Goal: Information Seeking & Learning: Find specific fact

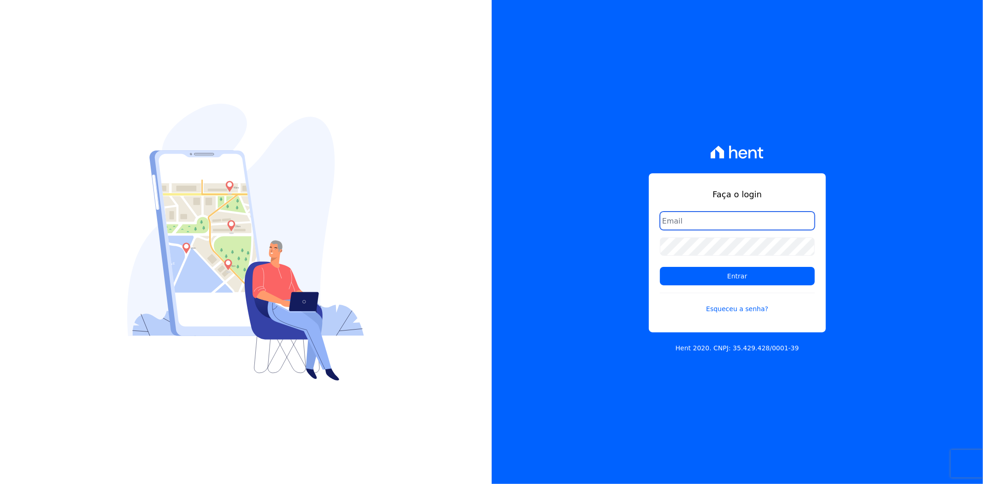
click at [729, 221] on input "email" at bounding box center [737, 221] width 155 height 18
type input "[EMAIL_ADDRESS][DOMAIN_NAME]"
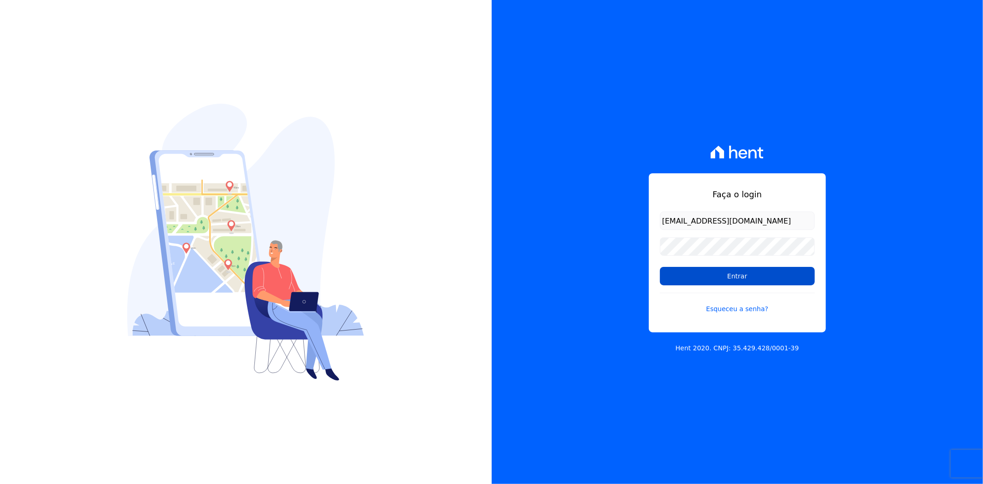
click at [716, 275] on input "Entrar" at bounding box center [737, 276] width 155 height 18
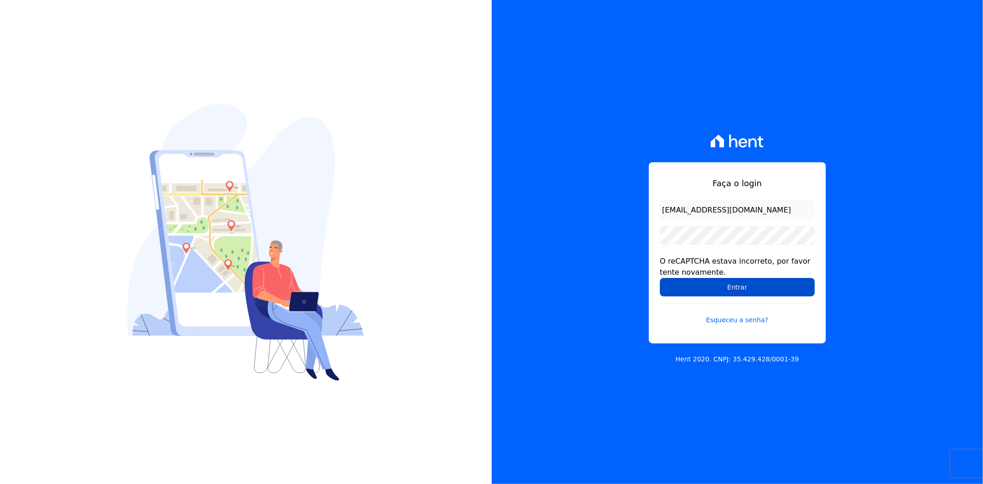
click at [753, 283] on input "Entrar" at bounding box center [737, 287] width 155 height 18
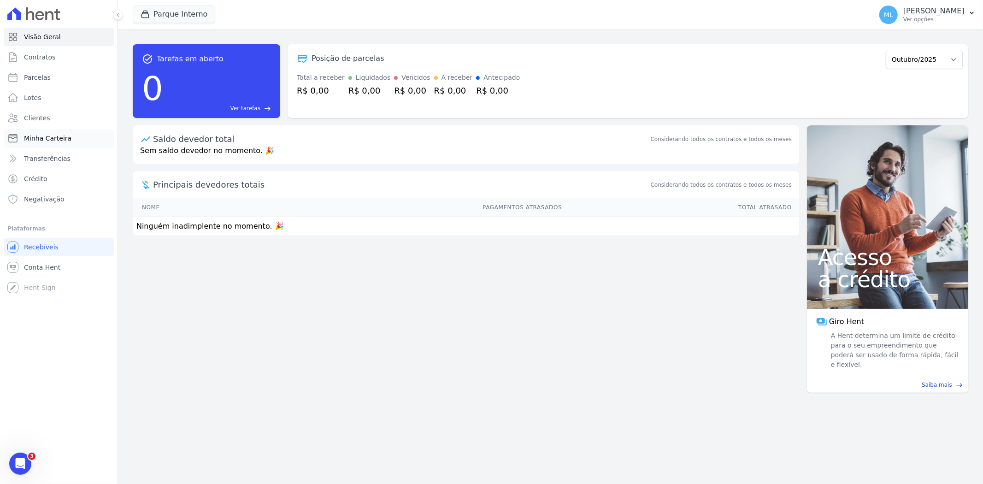
click at [86, 135] on link "Minha Carteira" at bounding box center [59, 138] width 110 height 18
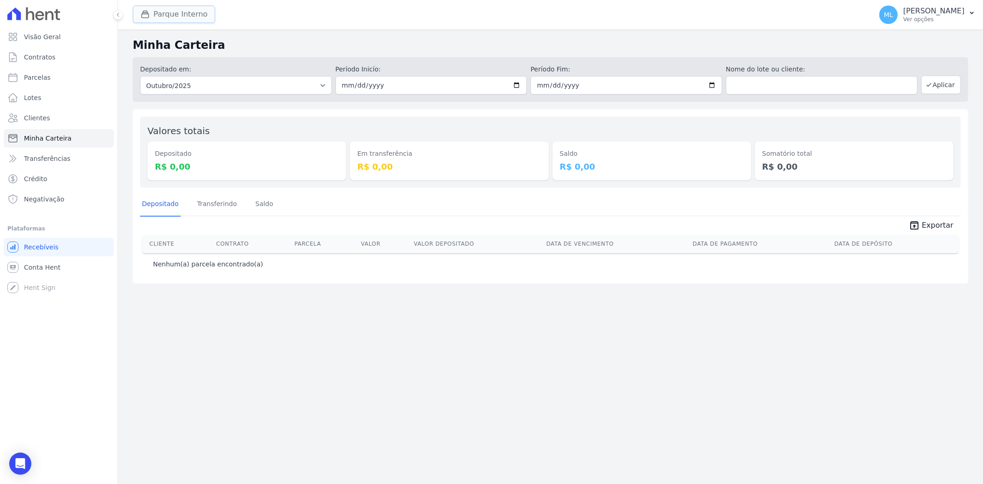
click at [176, 17] on button "Parque Interno" at bounding box center [174, 15] width 82 height 18
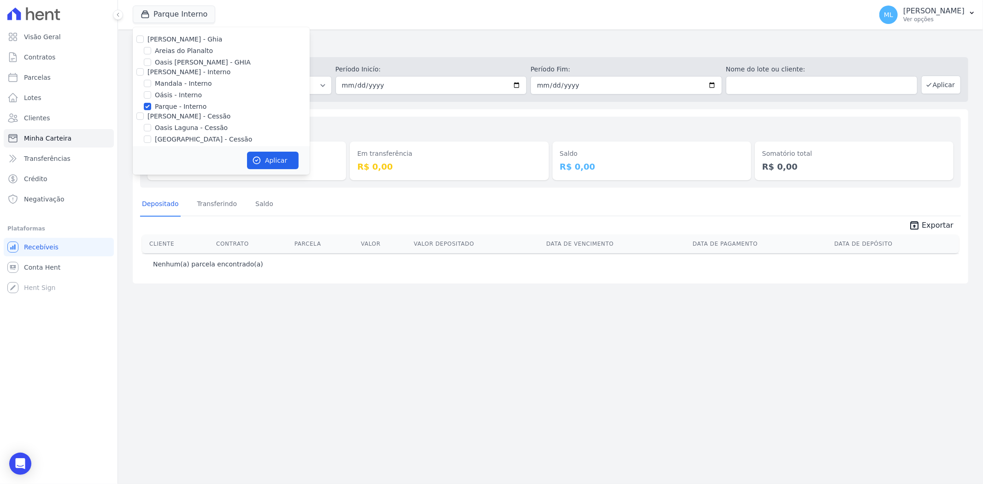
click at [189, 109] on label "Parque - Interno" at bounding box center [181, 107] width 52 height 10
click at [151, 109] on input "Parque - Interno" at bounding box center [147, 106] width 7 height 7
checkbox input "false"
click at [187, 49] on label "Areias do Planalto" at bounding box center [184, 51] width 58 height 10
click at [151, 49] on input "Areias do Planalto" at bounding box center [147, 50] width 7 height 7
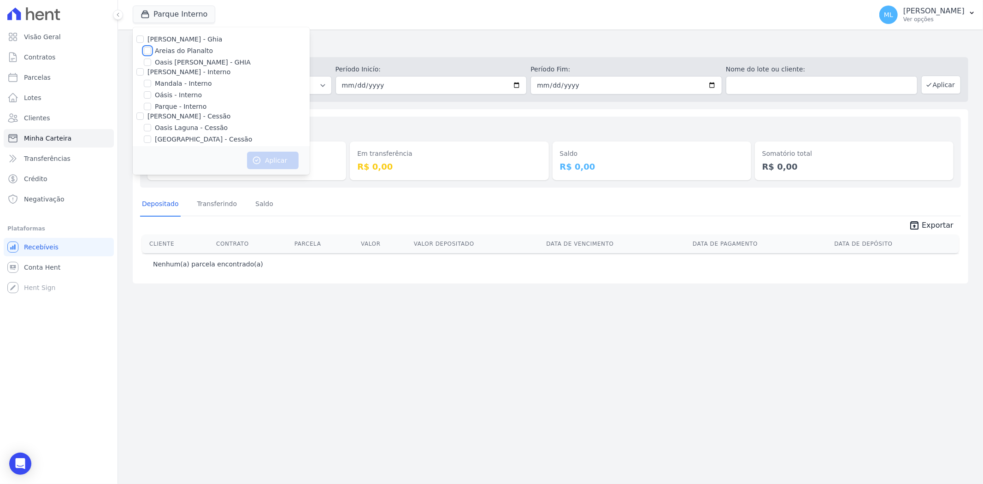
checkbox input "true"
click at [268, 152] on button "Aplicar" at bounding box center [273, 161] width 52 height 18
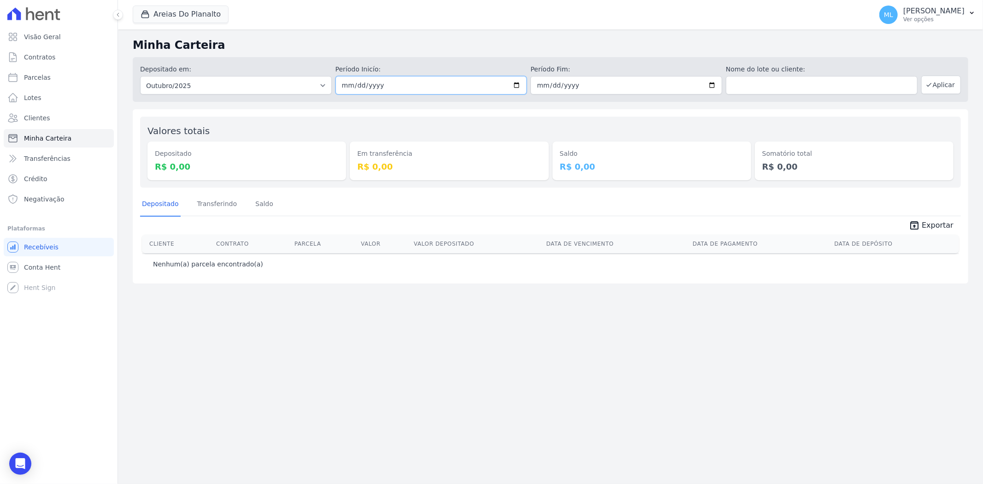
click at [517, 84] on input "[DATE]" at bounding box center [431, 85] width 192 height 18
type input "[DATE]"
click at [716, 84] on input "[DATE]" at bounding box center [626, 85] width 192 height 18
type input "[DATE]"
click at [946, 89] on button "Aplicar" at bounding box center [941, 85] width 40 height 18
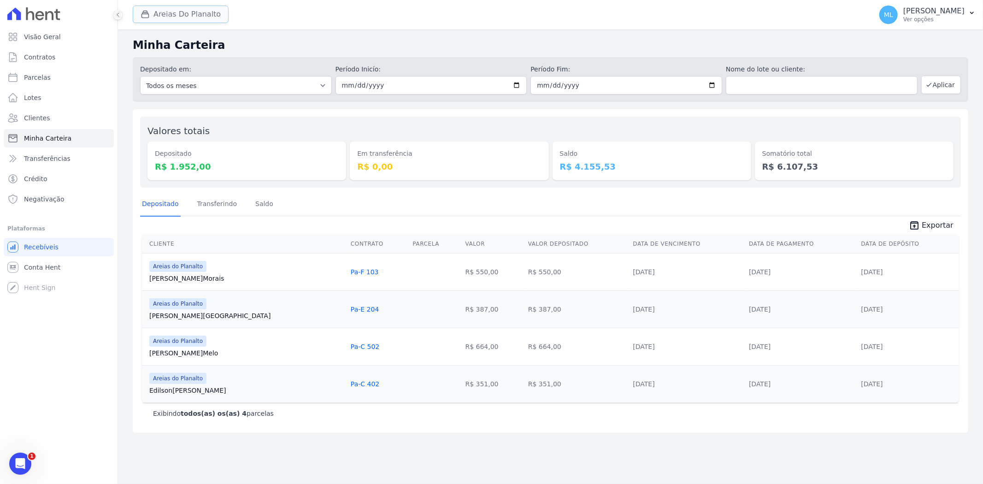
click at [204, 23] on button "Areias Do Planalto" at bounding box center [181, 15] width 96 height 18
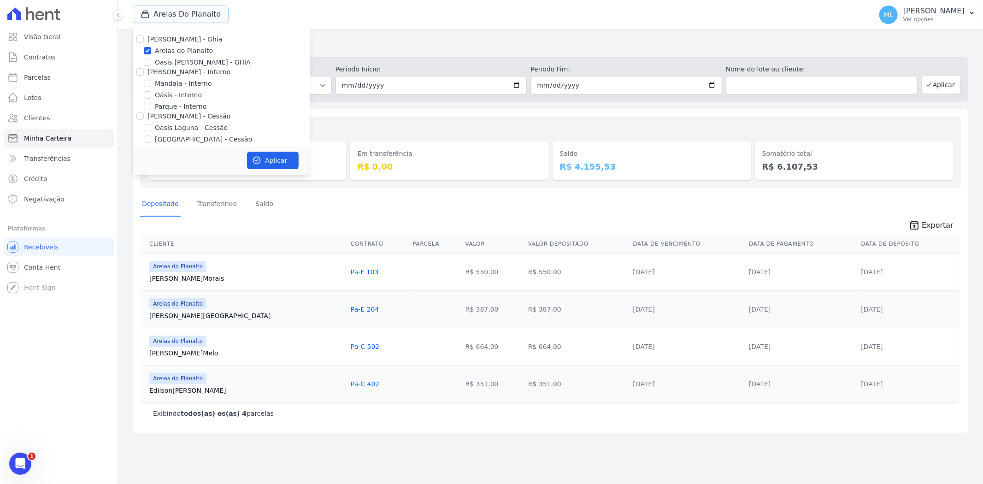
scroll to position [84, 0]
click at [377, 120] on div "Valores totais Depositado R$ 1.952,00 Em transferência R$ 0,00 Saldo R$ 4.155,5…" at bounding box center [550, 152] width 821 height 71
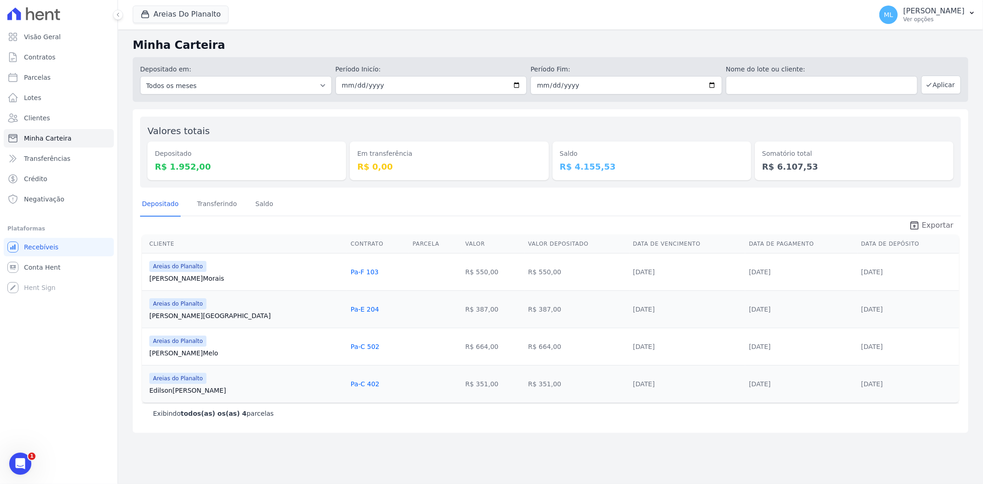
click at [929, 226] on span "Exportar" at bounding box center [938, 225] width 32 height 11
click at [201, 20] on button "Areias Do Planalto" at bounding box center [181, 15] width 96 height 18
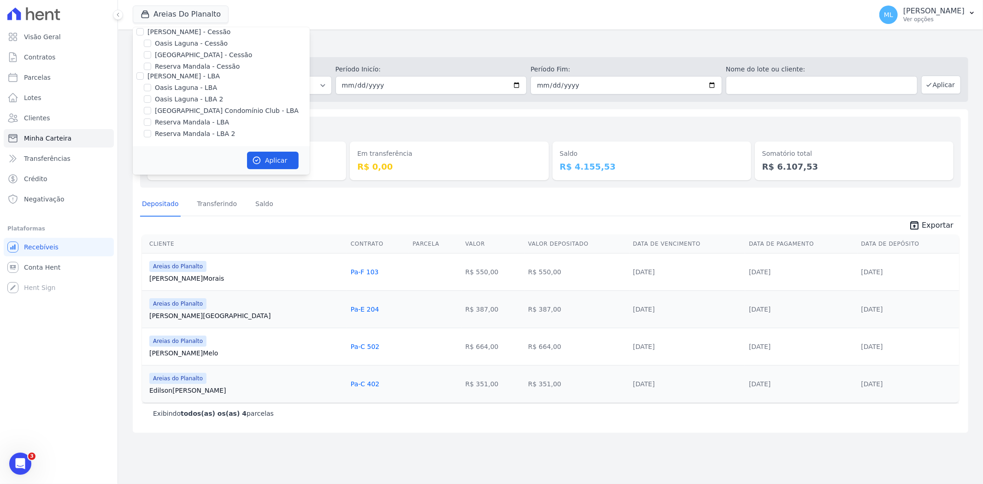
click at [395, 20] on div "Areias Do Planalto Celina Guimaraes - Ghia Areias do Planalto Oasis Celina Guim…" at bounding box center [500, 15] width 735 height 30
click at [350, 124] on div "Em transferência R$ 0,00" at bounding box center [449, 152] width 199 height 56
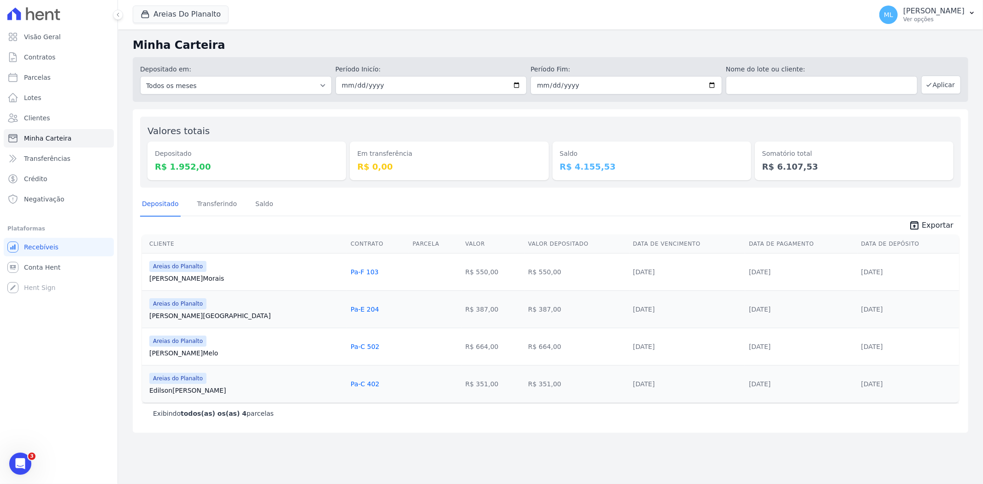
click at [389, 218] on span "unarchive Exportar" at bounding box center [550, 224] width 821 height 17
click at [180, 11] on button "Areias Do Planalto" at bounding box center [181, 15] width 96 height 18
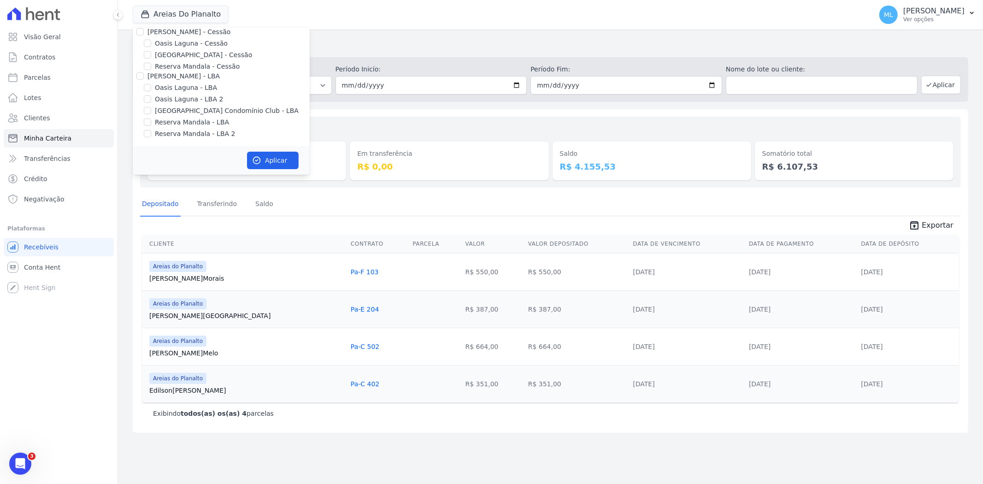
click at [426, 123] on div "Valores totais Depositado R$ 1.952,00 Em transferência R$ 0,00 Saldo R$ 4.155,5…" at bounding box center [550, 152] width 821 height 71
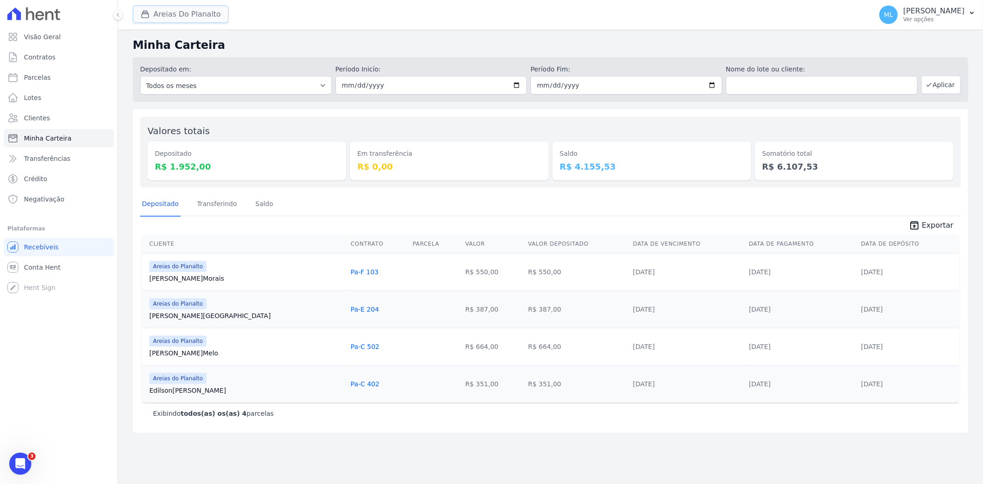
click at [204, 12] on button "Areias Do Planalto" at bounding box center [181, 15] width 96 height 18
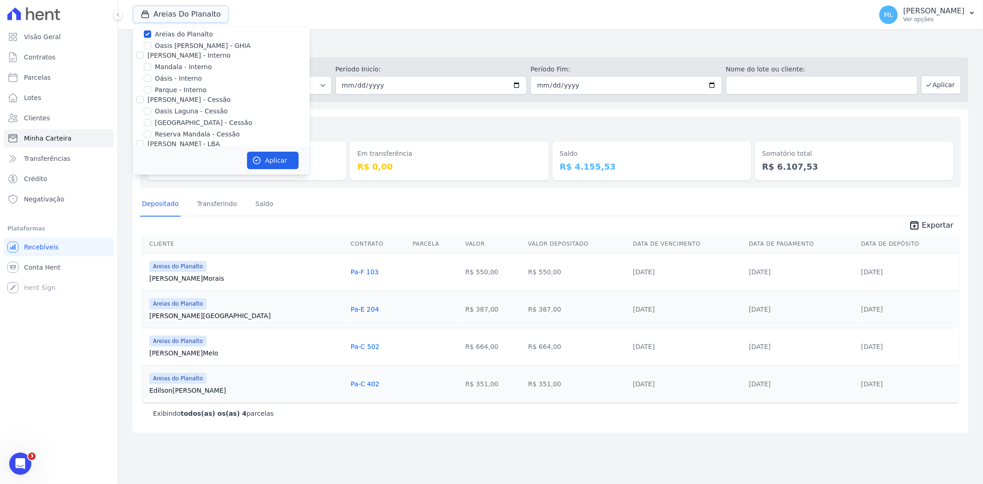
scroll to position [0, 0]
click at [185, 51] on label "Areias do Planalto" at bounding box center [184, 51] width 58 height 10
click at [151, 51] on input "Areias do Planalto" at bounding box center [147, 50] width 7 height 7
checkbox input "false"
click at [180, 103] on label "Parque - Interno" at bounding box center [181, 107] width 52 height 10
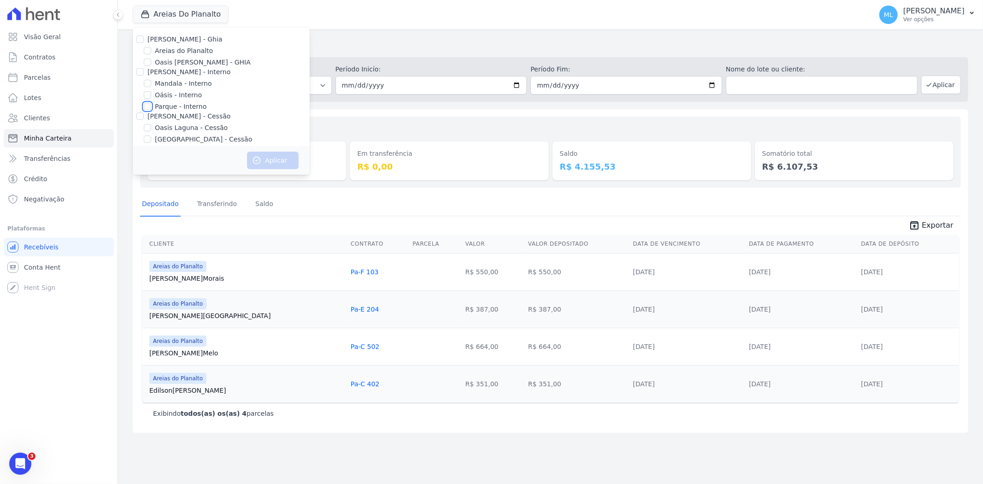
click at [151, 103] on input "Parque - Interno" at bounding box center [147, 106] width 7 height 7
checkbox input "true"
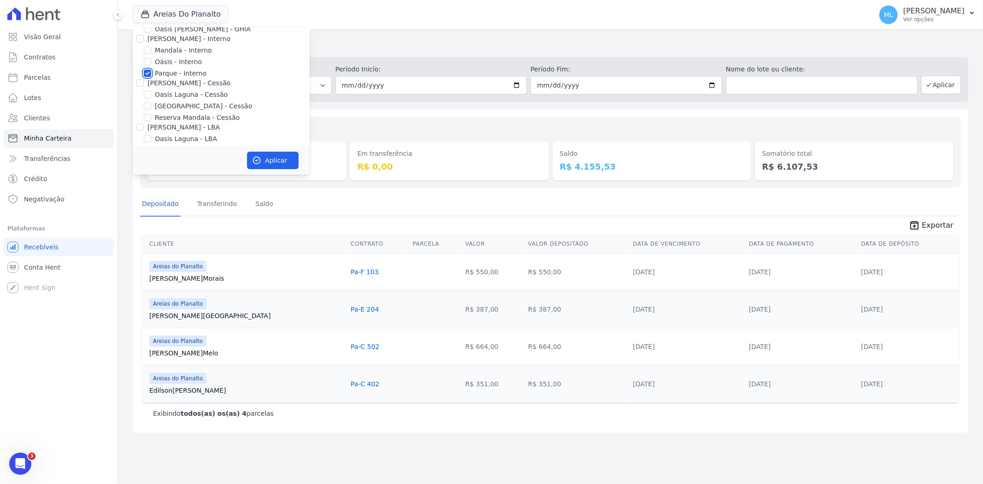
scroll to position [51, 0]
click at [192, 89] on label "[GEOGRAPHIC_DATA] - Cessão" at bounding box center [203, 88] width 97 height 10
click at [151, 89] on input "[GEOGRAPHIC_DATA] - Cessão" at bounding box center [147, 87] width 7 height 7
checkbox input "true"
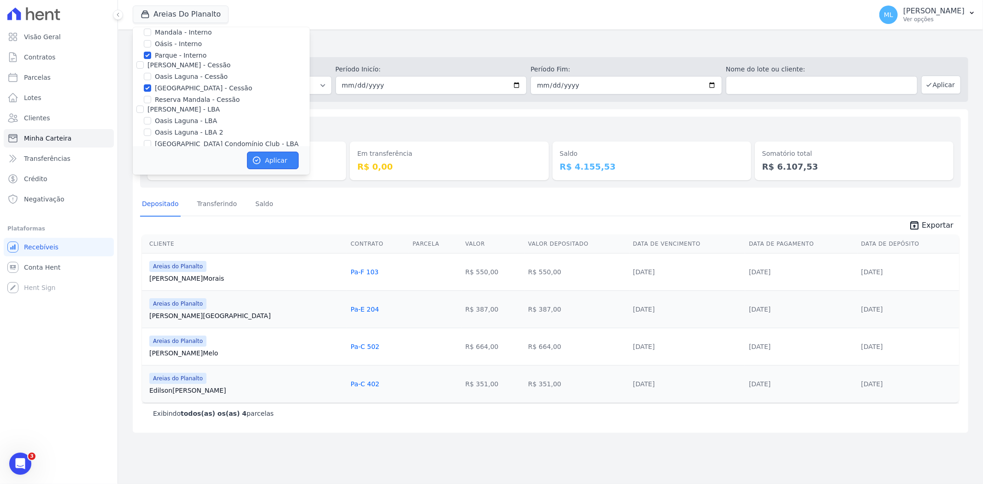
click at [272, 157] on button "Aplicar" at bounding box center [273, 161] width 52 height 18
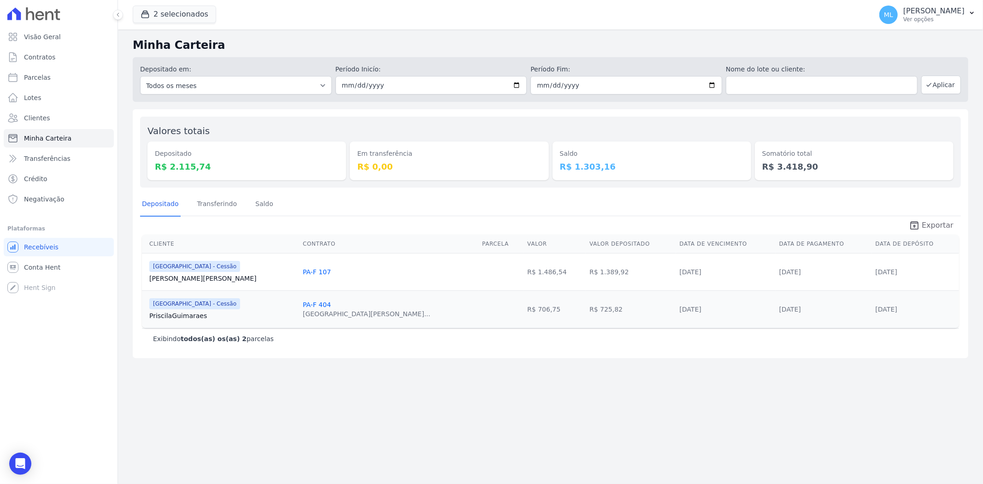
click at [927, 223] on span "Exportar" at bounding box center [938, 225] width 32 height 11
click at [452, 205] on div "Depositado Transferindo Saldo" at bounding box center [550, 204] width 821 height 23
click at [162, 12] on button "2 selecionados" at bounding box center [174, 15] width 83 height 18
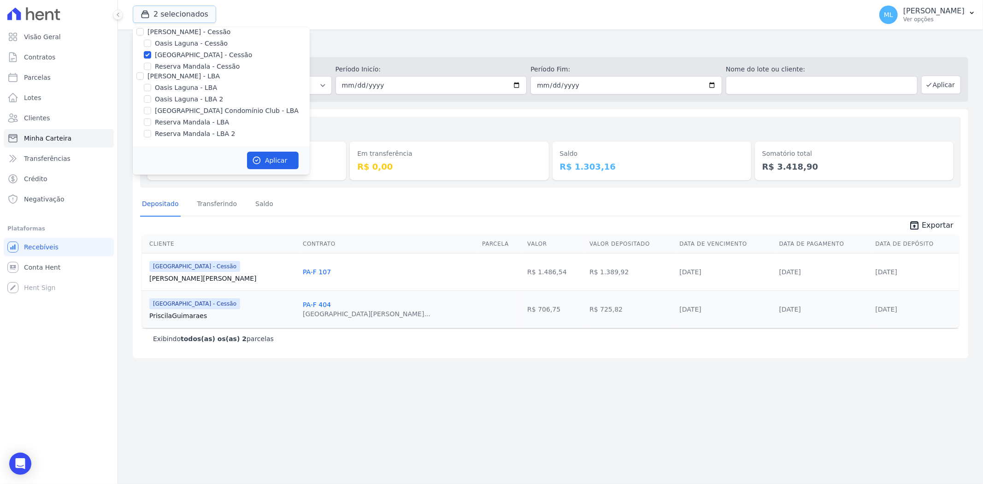
scroll to position [33, 0]
click at [163, 70] on label "Parque - Interno" at bounding box center [181, 74] width 52 height 10
click at [151, 70] on input "Parque - Interno" at bounding box center [147, 73] width 7 height 7
checkbox input "false"
click at [170, 103] on label "[GEOGRAPHIC_DATA] - Cessão" at bounding box center [203, 106] width 97 height 10
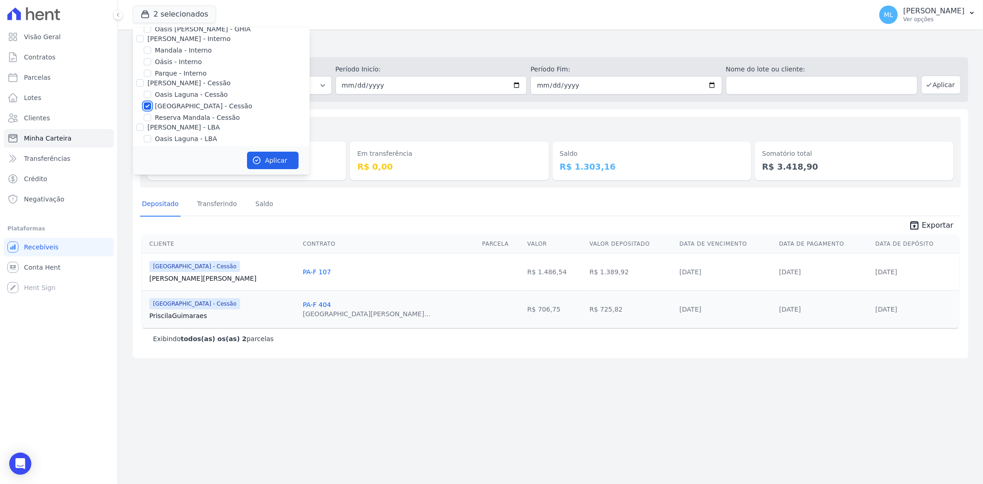
click at [151, 103] on input "[GEOGRAPHIC_DATA] - Cessão" at bounding box center [147, 105] width 7 height 7
checkbox input "false"
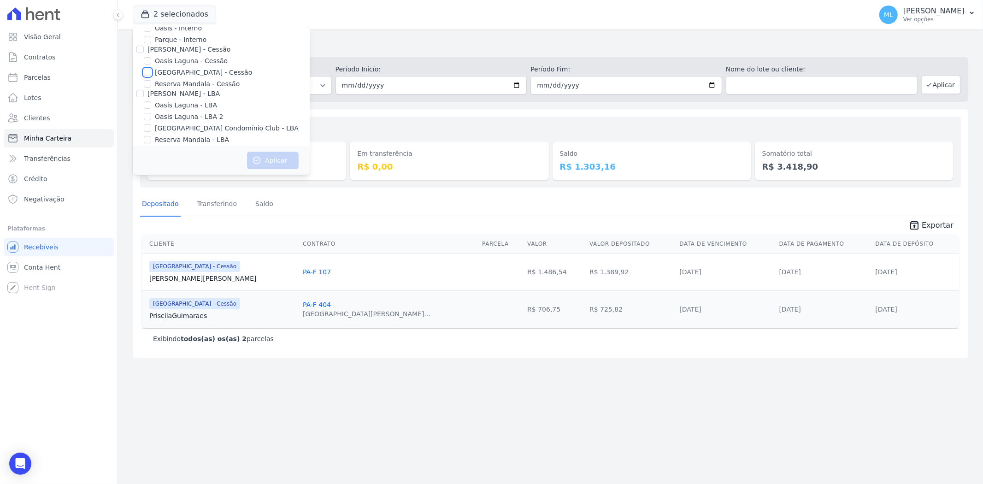
scroll to position [84, 0]
click at [178, 109] on label "[GEOGRAPHIC_DATA] Condomínio Club - LBA" at bounding box center [227, 111] width 144 height 10
click at [151, 109] on input "[GEOGRAPHIC_DATA] Condomínio Club - LBA" at bounding box center [147, 110] width 7 height 7
checkbox input "true"
click at [260, 154] on button "Aplicar" at bounding box center [273, 161] width 52 height 18
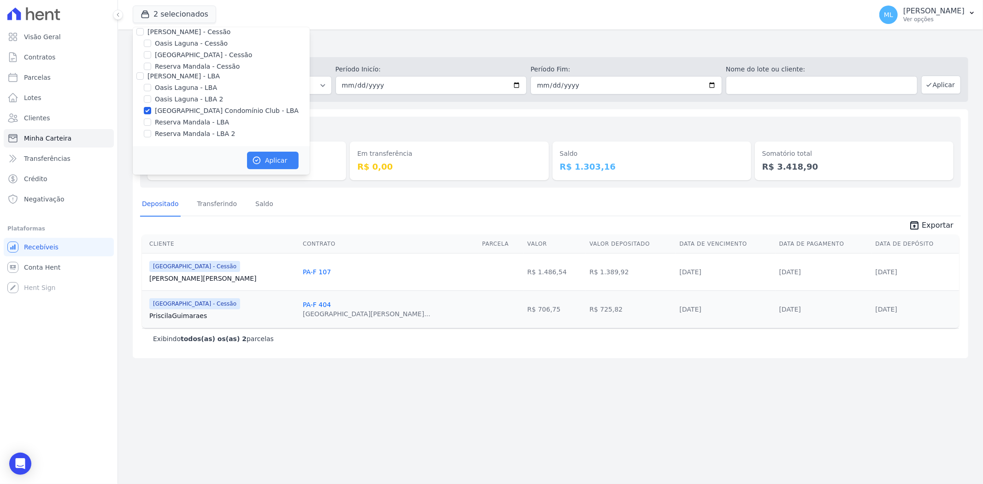
scroll to position [82, 0]
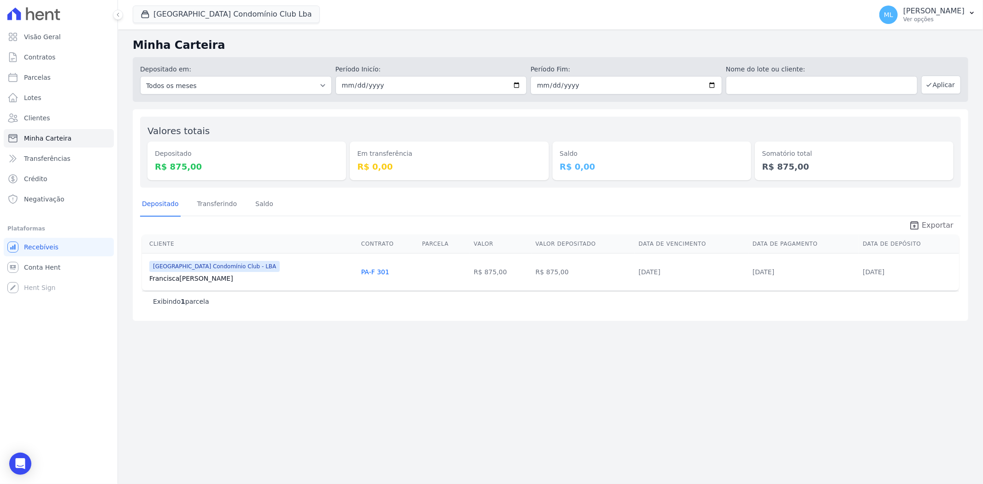
click at [936, 229] on span "Exportar" at bounding box center [938, 225] width 32 height 11
click at [406, 211] on div "Depositado Transferindo Saldo" at bounding box center [550, 204] width 821 height 23
click at [200, 18] on button "Parque Do Planalto Condomínio Club Lba" at bounding box center [226, 15] width 187 height 18
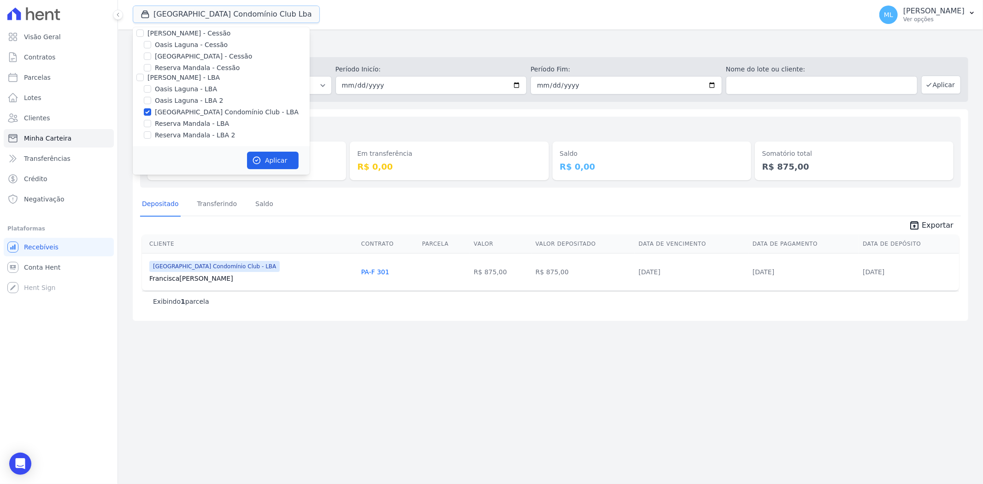
scroll to position [84, 0]
click at [166, 109] on label "[GEOGRAPHIC_DATA] Condomínio Club - LBA" at bounding box center [227, 111] width 144 height 10
click at [151, 109] on input "[GEOGRAPHIC_DATA] Condomínio Club - LBA" at bounding box center [147, 110] width 7 height 7
checkbox input "false"
drag, startPoint x: 171, startPoint y: 124, endPoint x: 172, endPoint y: 132, distance: 8.0
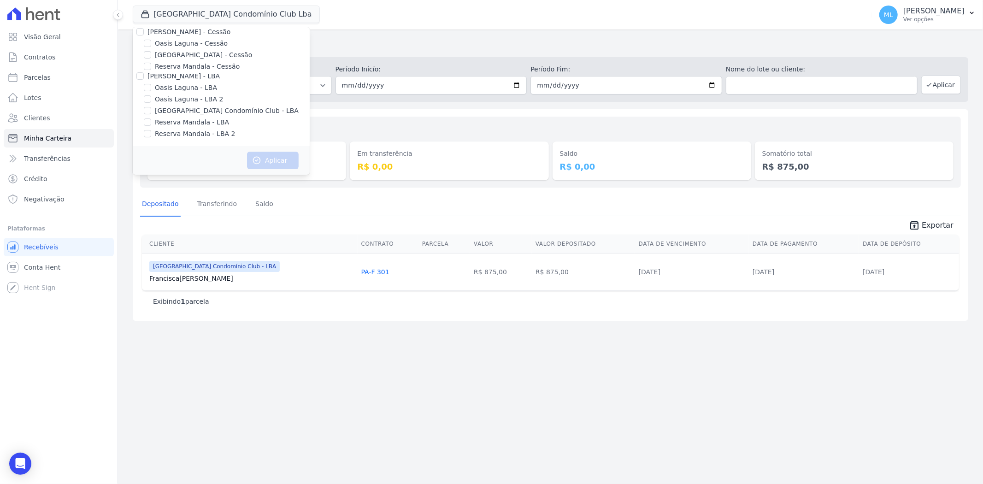
click at [171, 125] on label "Reserva Mandala - LBA" at bounding box center [192, 123] width 74 height 10
click at [151, 125] on input "Reserva Mandala - LBA" at bounding box center [147, 121] width 7 height 7
checkbox input "true"
click at [173, 133] on label "Reserva Mandala - LBA 2" at bounding box center [195, 134] width 80 height 10
click at [151, 133] on input "Reserva Mandala - LBA 2" at bounding box center [147, 133] width 7 height 7
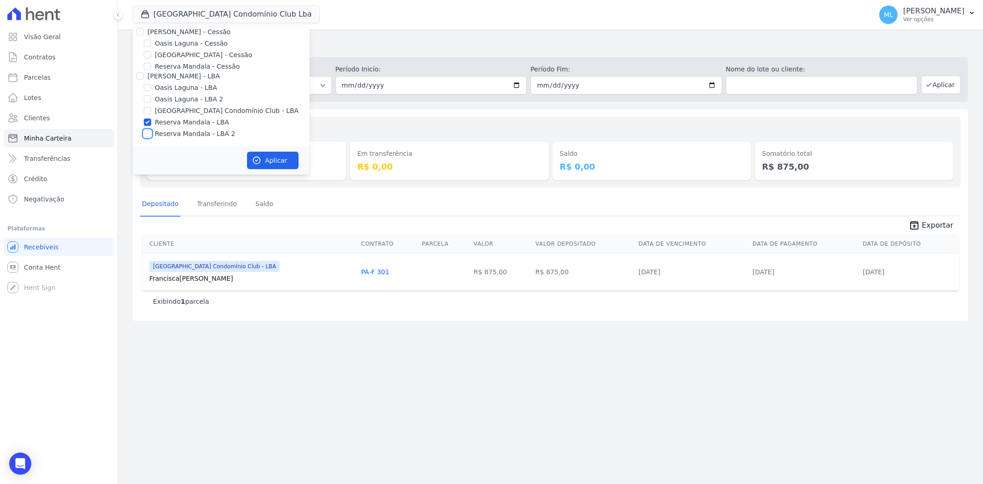
checkbox input "true"
click at [261, 158] on button "Aplicar" at bounding box center [273, 161] width 52 height 18
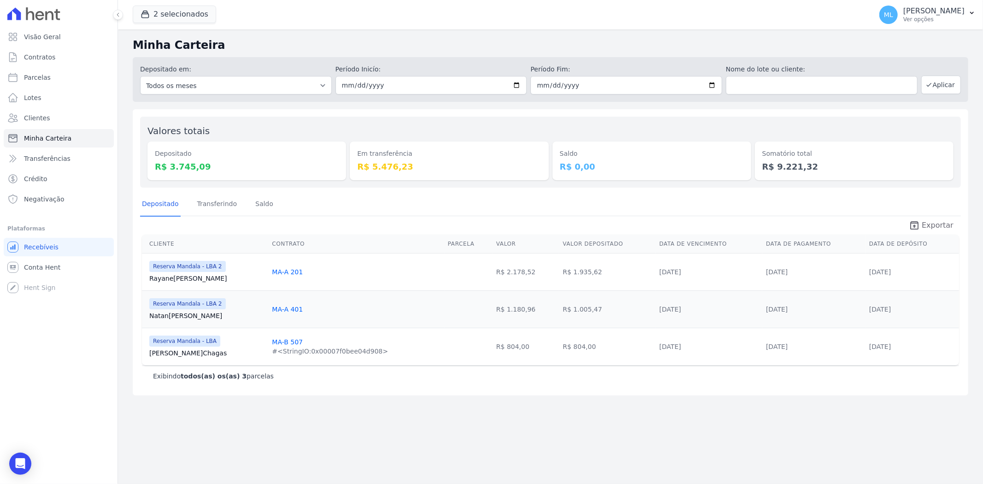
click at [925, 226] on link "unarchive Exportar" at bounding box center [930, 226] width 59 height 13
drag, startPoint x: 694, startPoint y: 43, endPoint x: 738, endPoint y: 31, distance: 46.2
click at [701, 41] on h2 "Minha Carteira" at bounding box center [550, 45] width 835 height 17
click at [188, 16] on button "2 selecionados" at bounding box center [174, 15] width 83 height 18
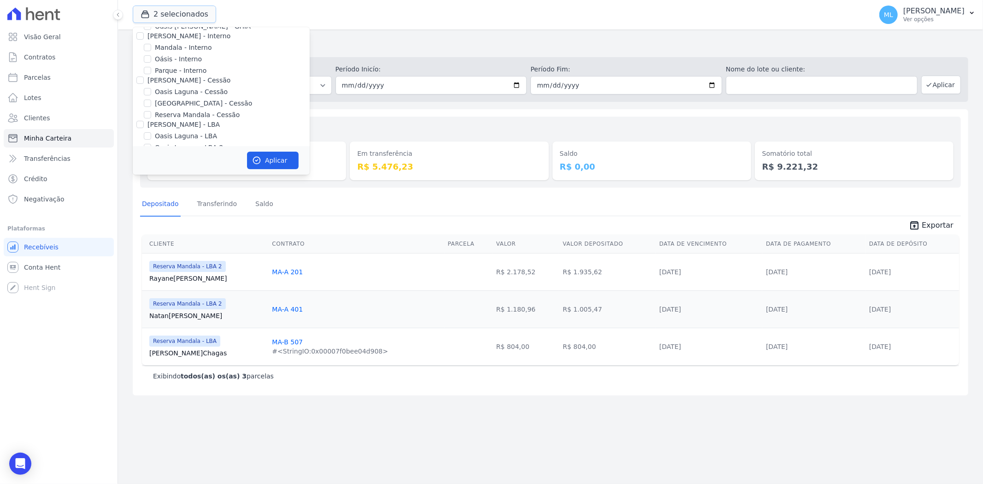
scroll to position [84, 0]
click at [182, 121] on label "Reserva Mandala - LBA" at bounding box center [192, 123] width 74 height 10
click at [151, 121] on input "Reserva Mandala - LBA" at bounding box center [147, 121] width 7 height 7
checkbox input "false"
click at [185, 134] on label "Reserva Mandala - LBA 2" at bounding box center [195, 134] width 80 height 10
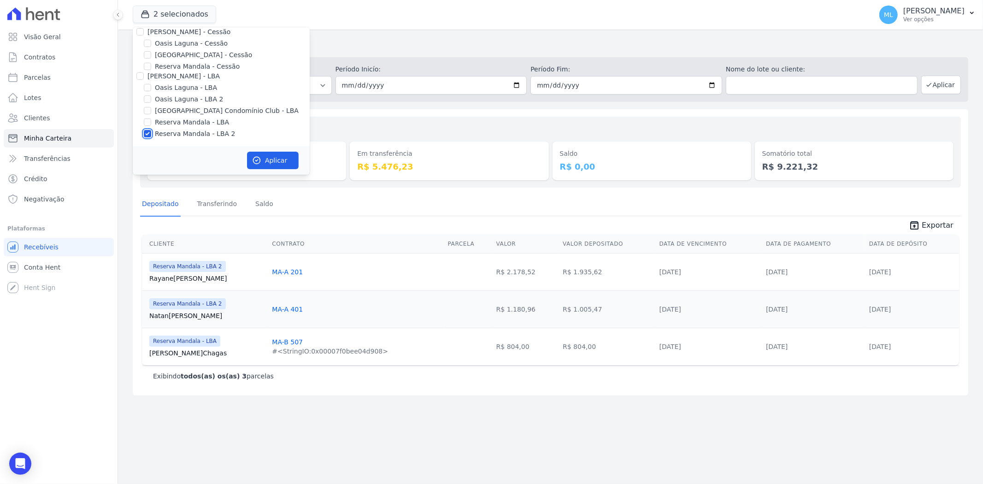
click at [151, 134] on input "Reserva Mandala - LBA 2" at bounding box center [147, 133] width 7 height 7
checkbox input "false"
click at [419, 229] on span "unarchive Exportar" at bounding box center [550, 224] width 821 height 17
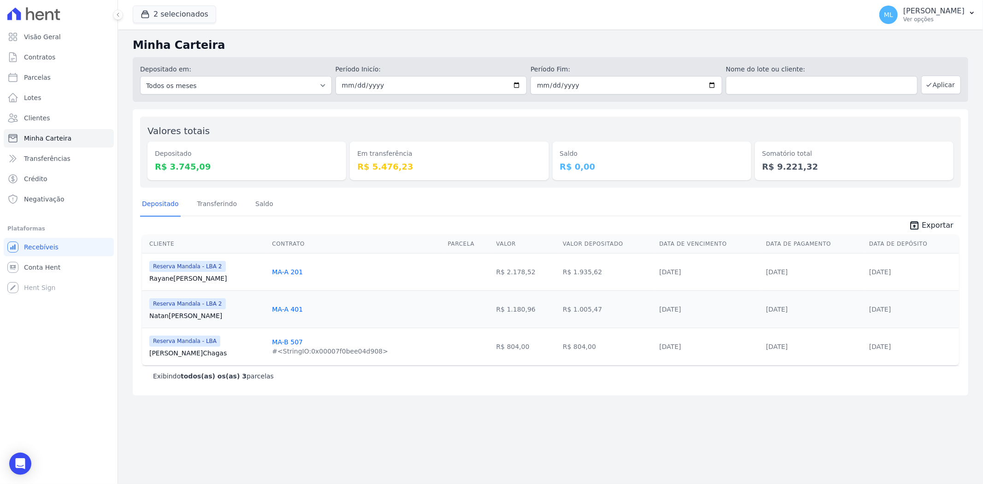
click at [347, 193] on div "Depositado Transferindo Saldo" at bounding box center [550, 204] width 821 height 23
click at [205, 6] on button "2 selecionados" at bounding box center [174, 15] width 83 height 18
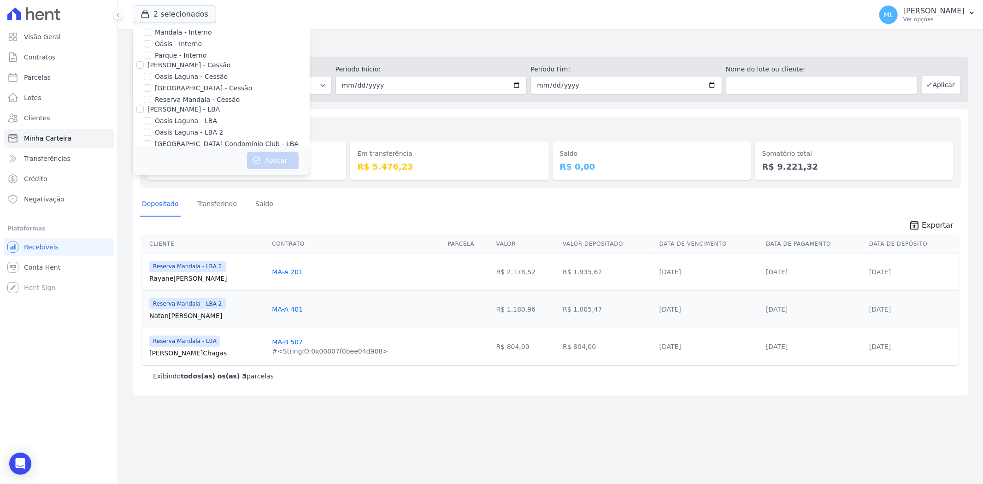
scroll to position [33, 0]
click at [188, 117] on label "Reserva Mandala - Cessão" at bounding box center [197, 118] width 85 height 10
click at [151, 117] on input "Reserva Mandala - Cessão" at bounding box center [147, 117] width 7 height 7
checkbox input "true"
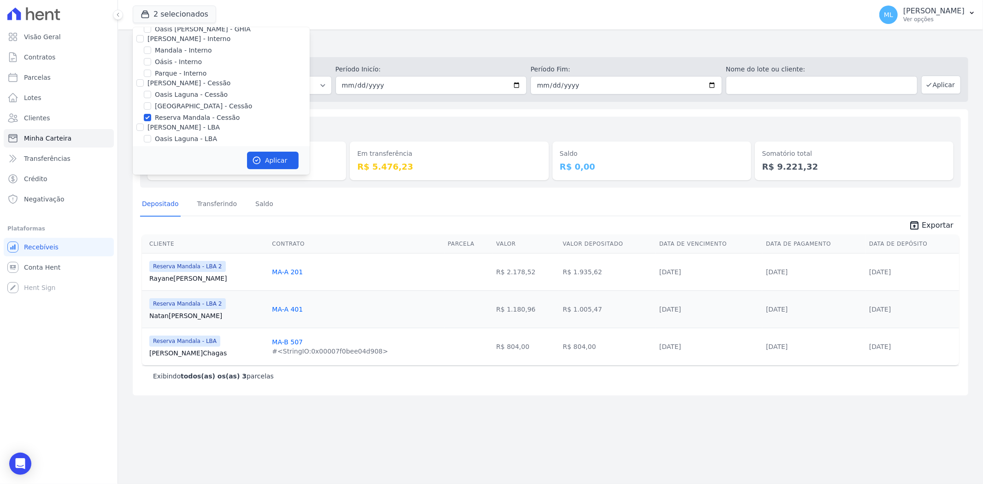
click at [185, 51] on label "Mandala - Interno" at bounding box center [183, 51] width 57 height 10
click at [151, 51] on input "Mandala - Interno" at bounding box center [147, 50] width 7 height 7
checkbox input "true"
click at [274, 163] on button "Aplicar" at bounding box center [273, 161] width 52 height 18
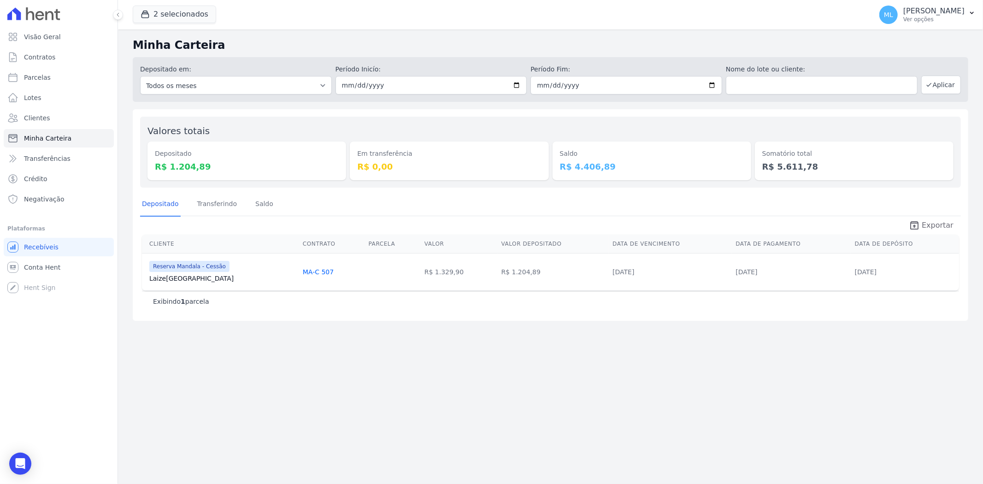
click at [929, 224] on span "Exportar" at bounding box center [938, 225] width 32 height 11
drag, startPoint x: 448, startPoint y: 213, endPoint x: 557, endPoint y: 180, distance: 113.3
click at [448, 213] on div "Depositado Transferindo Saldo" at bounding box center [550, 204] width 821 height 23
drag, startPoint x: 76, startPoint y: 117, endPoint x: 109, endPoint y: 104, distance: 34.7
click at [76, 117] on link "Clientes" at bounding box center [59, 118] width 110 height 18
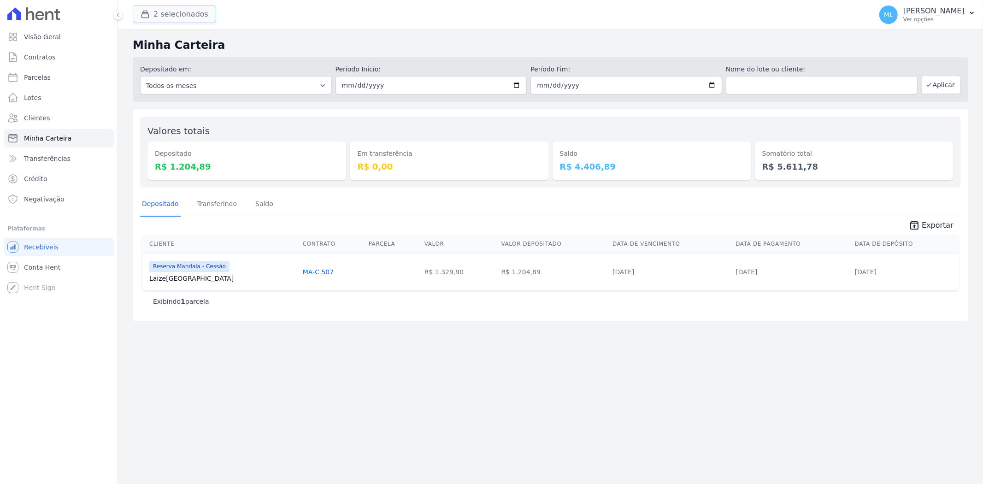
click at [189, 12] on button "2 selecionados" at bounding box center [174, 15] width 83 height 18
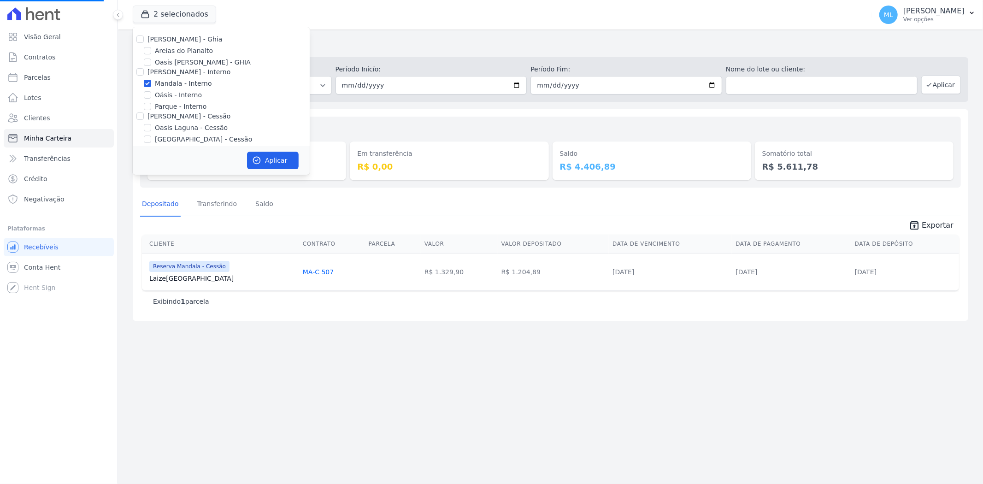
click at [149, 38] on label "[PERSON_NAME] - Ghia" at bounding box center [184, 38] width 75 height 7
click at [141, 42] on input "[PERSON_NAME] - Ghia" at bounding box center [139, 38] width 7 height 7
checkbox input "true"
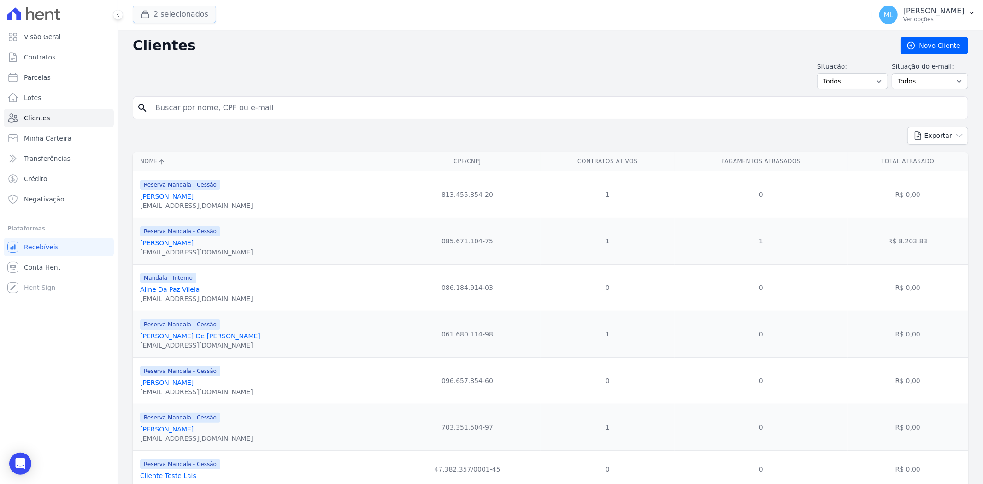
click at [156, 19] on button "2 selecionados" at bounding box center [174, 15] width 83 height 18
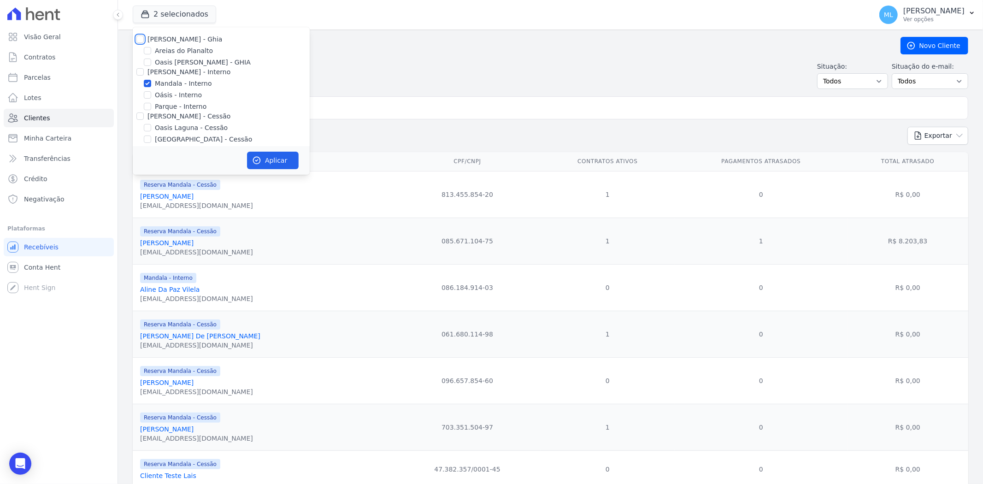
click at [139, 42] on input "[PERSON_NAME] - Ghia" at bounding box center [139, 38] width 7 height 7
checkbox input "true"
click at [140, 71] on input "[PERSON_NAME] - Interno" at bounding box center [139, 71] width 7 height 7
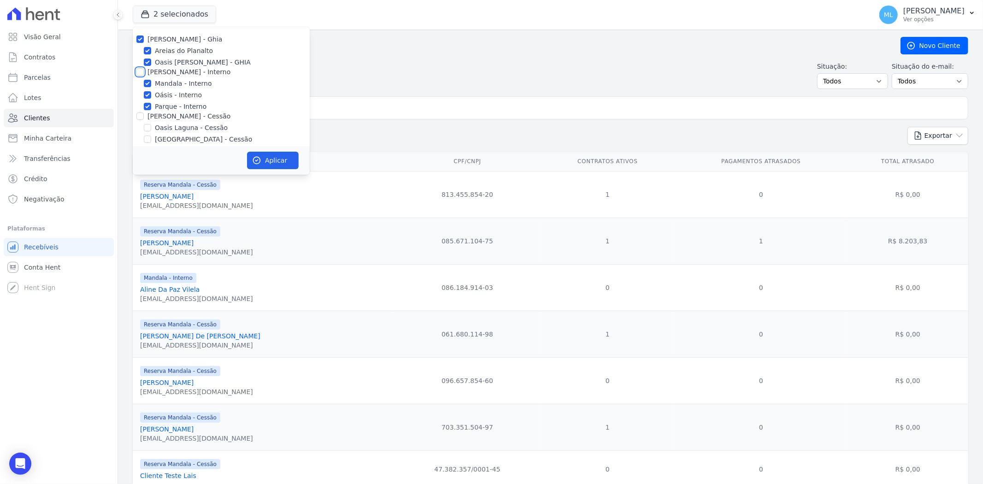
checkbox input "true"
click at [139, 64] on input "[PERSON_NAME] - Cessão" at bounding box center [139, 64] width 7 height 7
checkbox input "true"
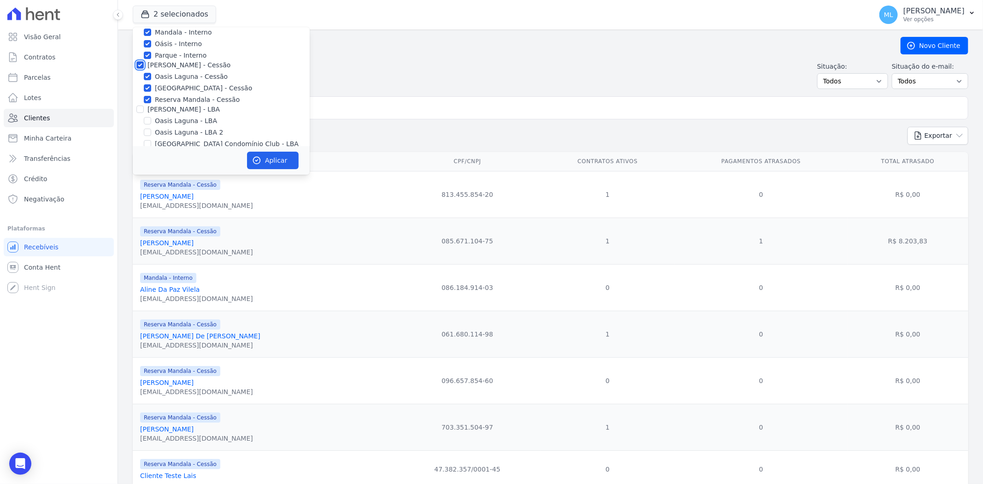
checkbox input "true"
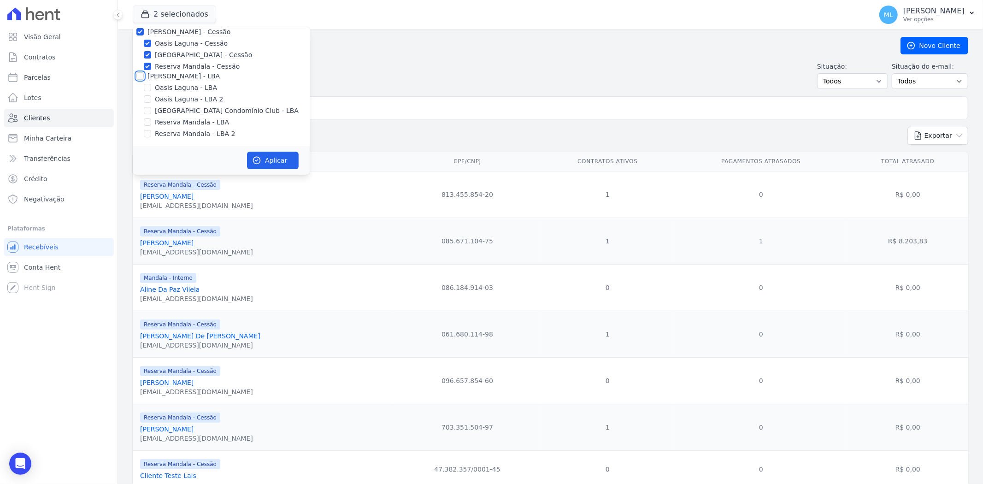
drag, startPoint x: 136, startPoint y: 75, endPoint x: 151, endPoint y: 82, distance: 16.9
click at [137, 75] on input "[PERSON_NAME] - LBA" at bounding box center [139, 75] width 7 height 7
checkbox input "true"
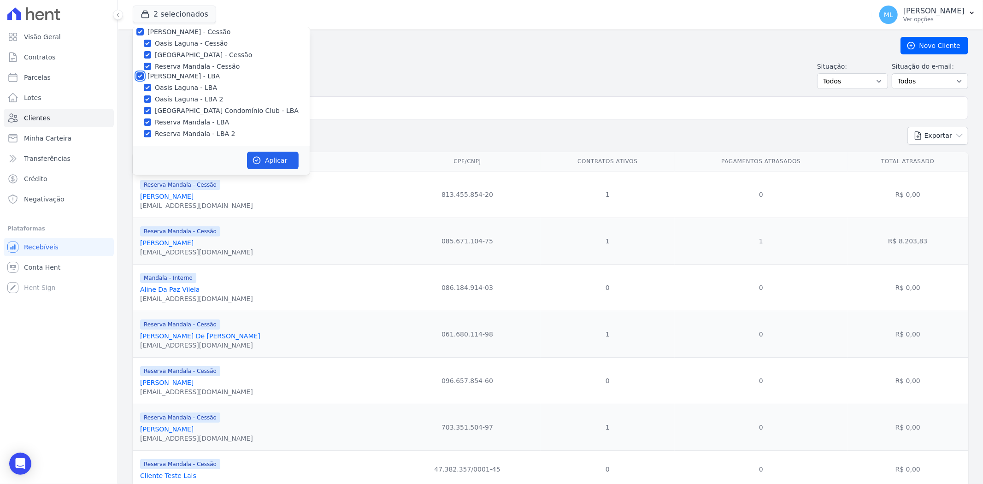
checkbox input "true"
click at [272, 159] on button "Aplicar" at bounding box center [273, 161] width 52 height 18
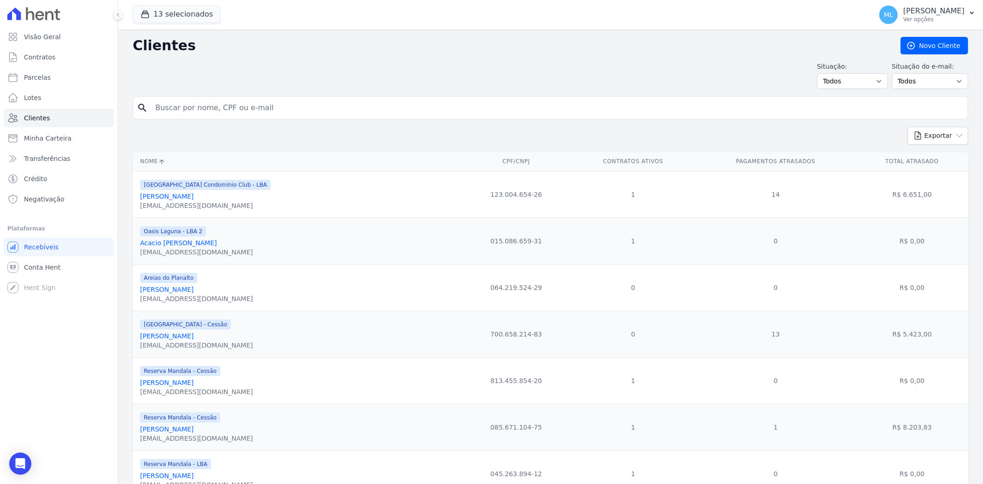
click at [353, 108] on input "search" at bounding box center [557, 108] width 814 height 18
type input "romualdo"
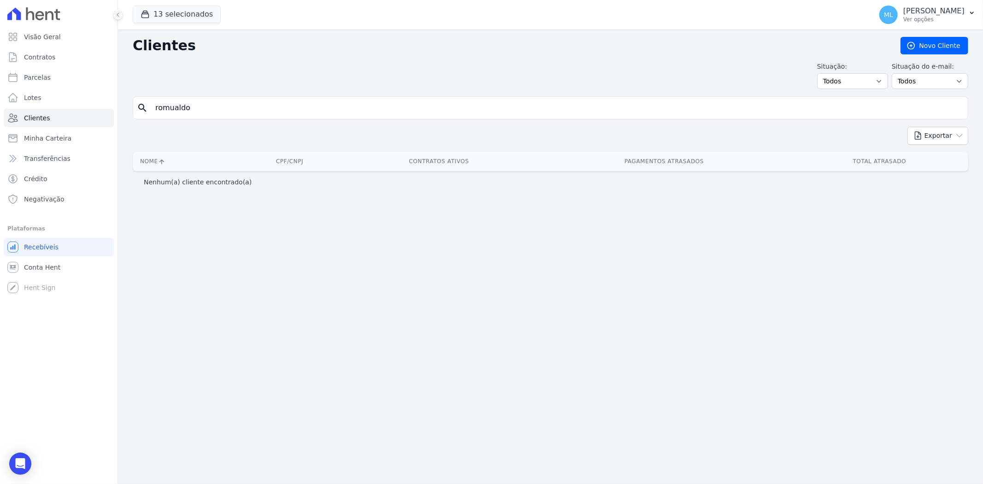
click at [353, 108] on input "romualdo" at bounding box center [557, 108] width 814 height 18
type input "romoaldo"
drag, startPoint x: 353, startPoint y: 108, endPoint x: 119, endPoint y: 112, distance: 234.1
click at [123, 113] on div "Clientes Novo Cliente Situação: Todos Adimplentes Inadimplentes Situação do e-m…" at bounding box center [550, 256] width 865 height 454
type input "sales"
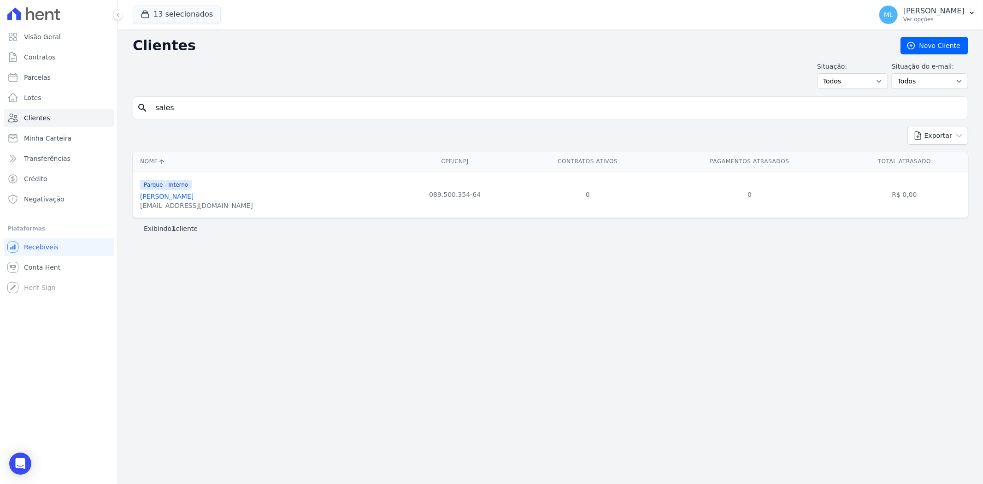
drag, startPoint x: 212, startPoint y: 108, endPoint x: 125, endPoint y: 94, distance: 87.9
click at [117, 99] on div "Visão Geral Contratos Parcelas Lotes Clientes Minha Carteira Transferências Cré…" at bounding box center [491, 242] width 983 height 484
click at [90, 116] on link "Clientes" at bounding box center [59, 118] width 110 height 18
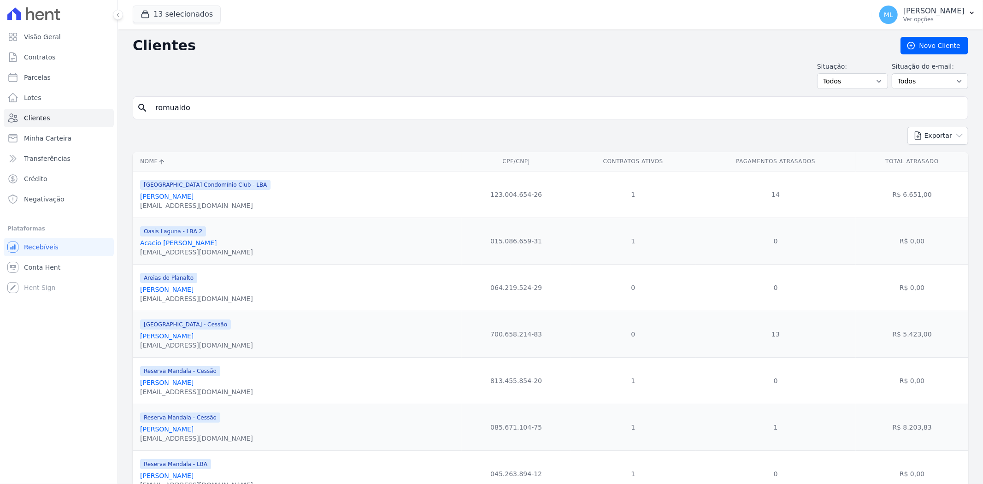
drag, startPoint x: 227, startPoint y: 106, endPoint x: 213, endPoint y: 109, distance: 14.1
click at [213, 109] on input "romualdo" at bounding box center [557, 108] width 814 height 18
drag, startPoint x: 213, startPoint y: 109, endPoint x: 97, endPoint y: 94, distance: 117.6
click at [97, 94] on div "Visão Geral Contratos Parcelas Lotes Clientes Minha Carteira Transferências Cré…" at bounding box center [491, 242] width 983 height 484
click at [189, 117] on input "search" at bounding box center [557, 108] width 814 height 18
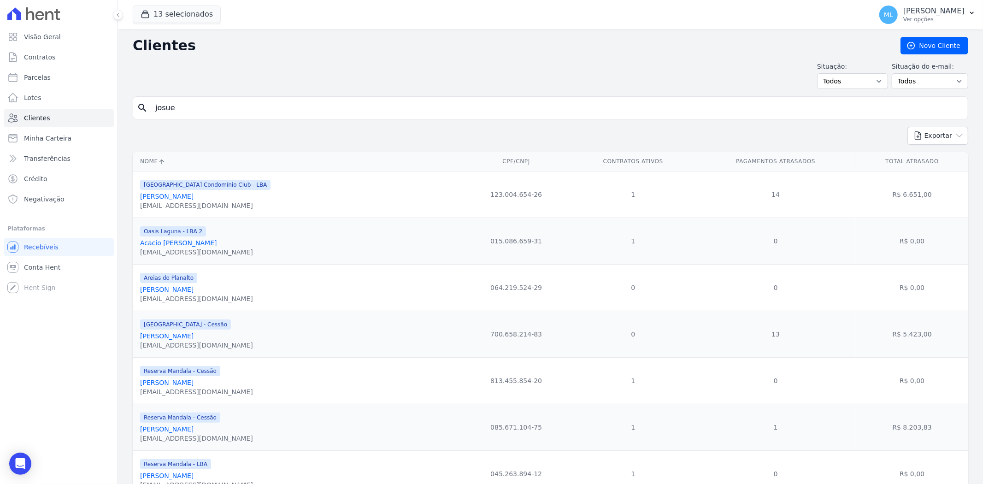
type input "josue"
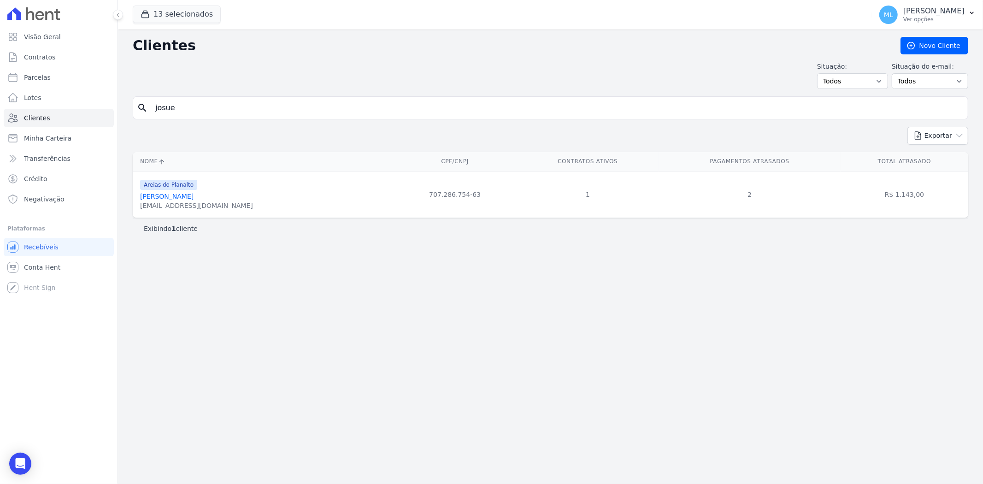
click at [194, 194] on link "Josue Dos Santos Caninde" at bounding box center [166, 196] width 53 height 7
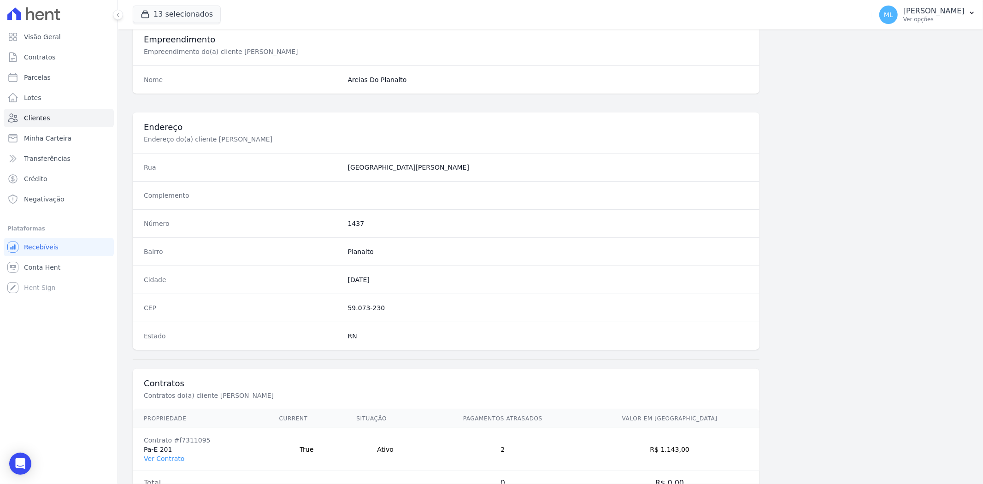
scroll to position [380, 0]
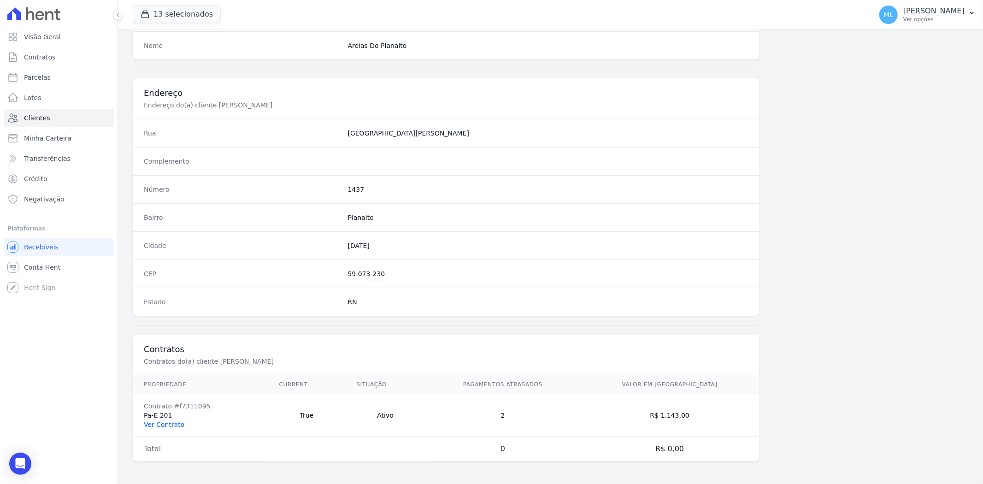
click at [175, 421] on link "Ver Contrato" at bounding box center [164, 424] width 41 height 7
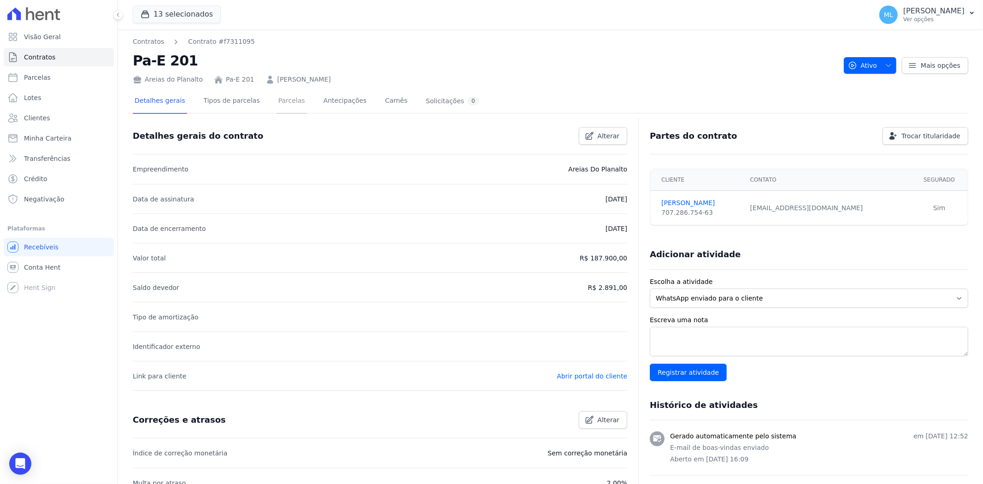
click at [291, 102] on link "Parcelas" at bounding box center [291, 101] width 30 height 24
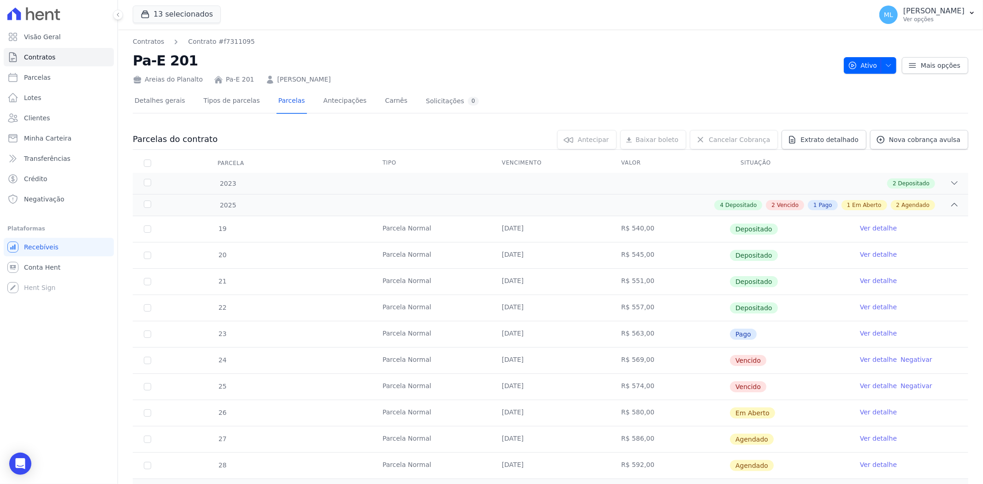
click at [860, 413] on link "Ver detalhe" at bounding box center [878, 411] width 37 height 9
click at [62, 123] on link "Clientes" at bounding box center [59, 118] width 110 height 18
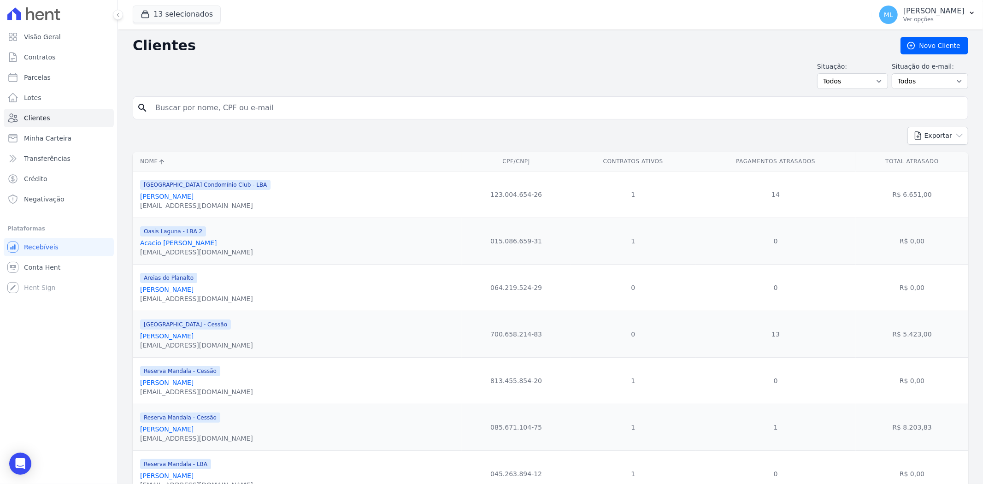
click at [213, 105] on input "search" at bounding box center [557, 108] width 814 height 18
type input "andressa kaline"
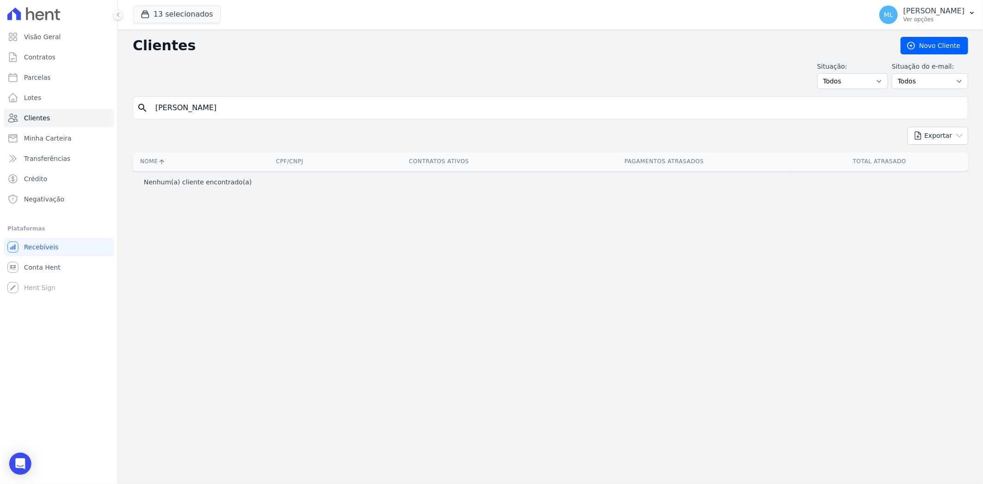
drag, startPoint x: 213, startPoint y: 105, endPoint x: 117, endPoint y: 104, distance: 96.3
click at [117, 104] on div "Visão Geral Contratos Parcelas Lotes Clientes Minha Carteira Transferências Cré…" at bounding box center [491, 242] width 983 height 484
type input "Andressa"
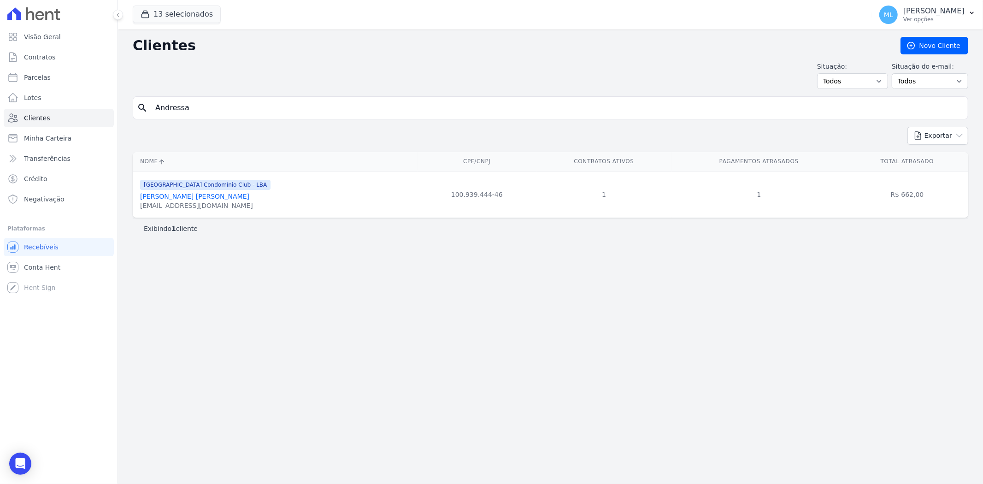
click at [218, 194] on link "Andressa Kalinne Carlos De Medeiros" at bounding box center [194, 196] width 109 height 7
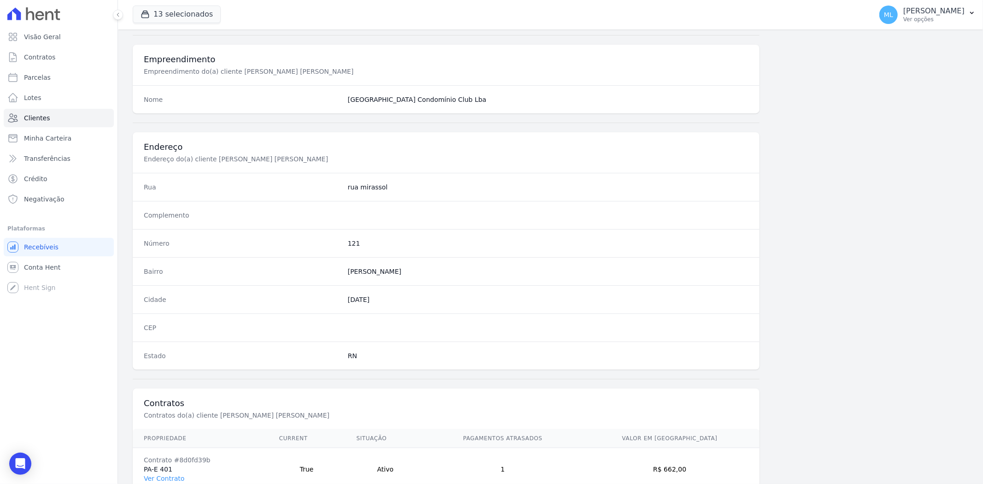
scroll to position [380, 0]
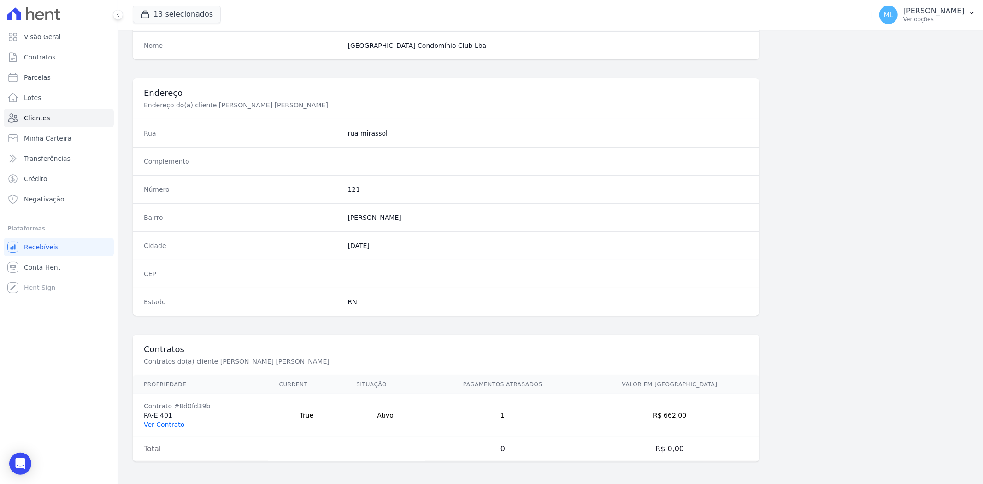
click at [169, 422] on link "Ver Contrato" at bounding box center [164, 424] width 41 height 7
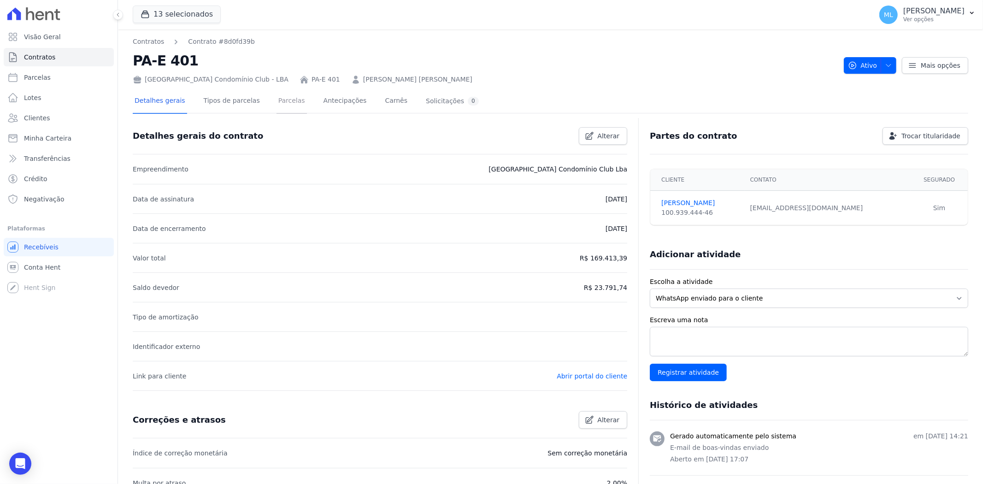
click at [276, 106] on link "Parcelas" at bounding box center [291, 101] width 30 height 24
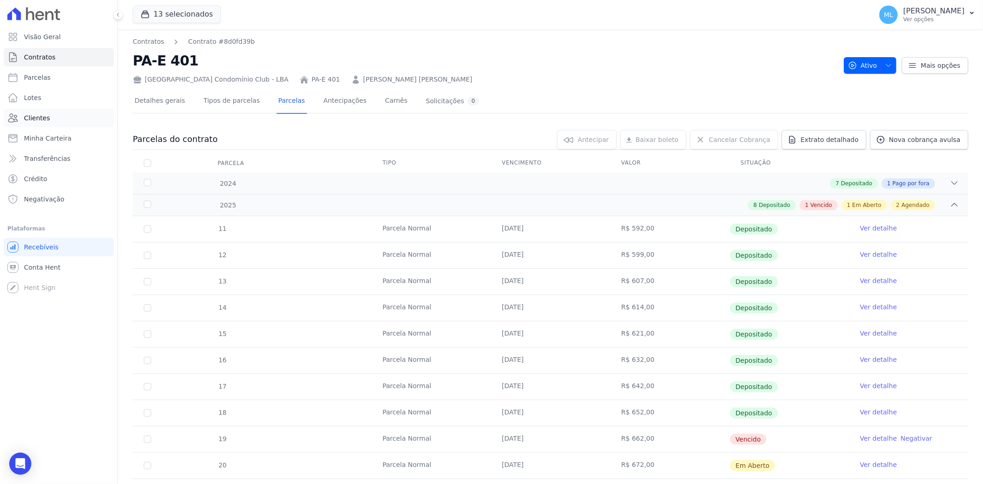
click at [47, 118] on link "Clientes" at bounding box center [59, 118] width 110 height 18
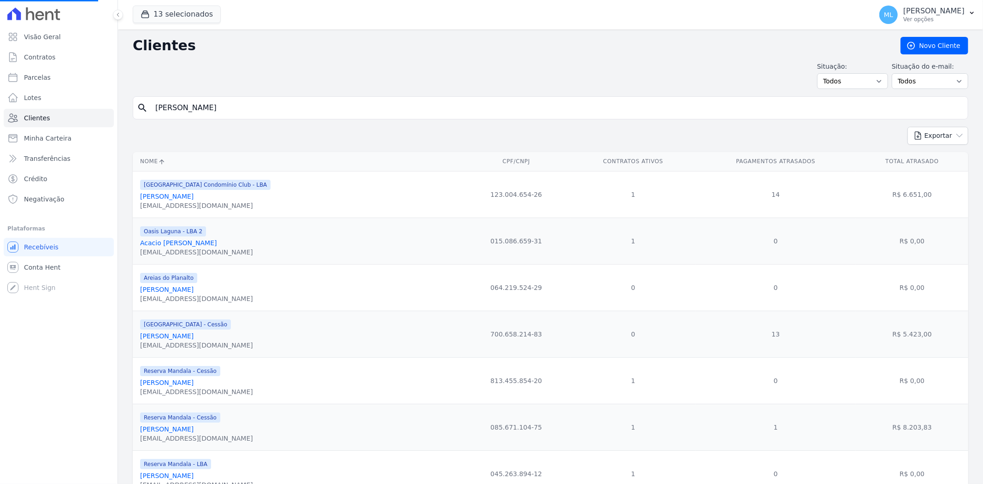
click at [266, 106] on input "andressa kaline" at bounding box center [557, 108] width 814 height 18
click at [224, 98] on div "search" at bounding box center [550, 107] width 835 height 23
click at [226, 104] on input "search" at bounding box center [557, 108] width 814 height 18
type input "josue"
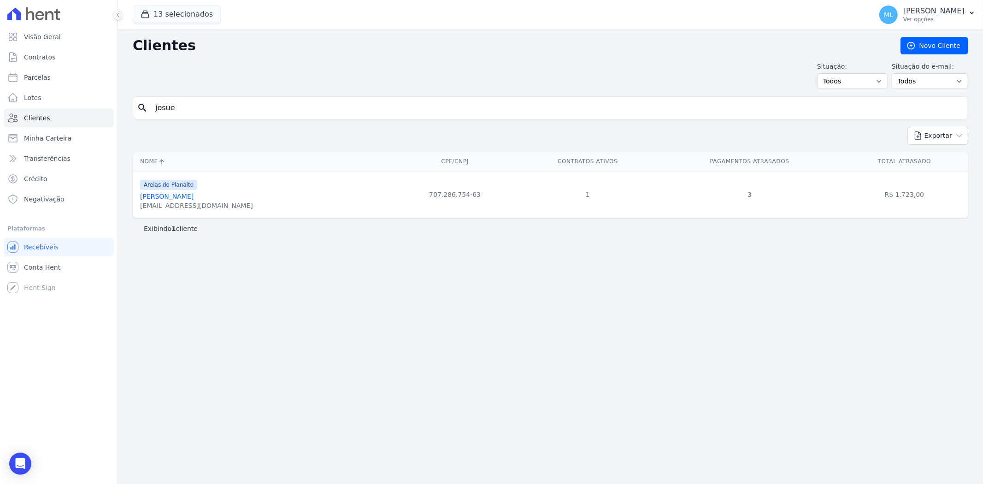
click at [194, 194] on link "Josue Dos Santos Caninde" at bounding box center [166, 196] width 53 height 7
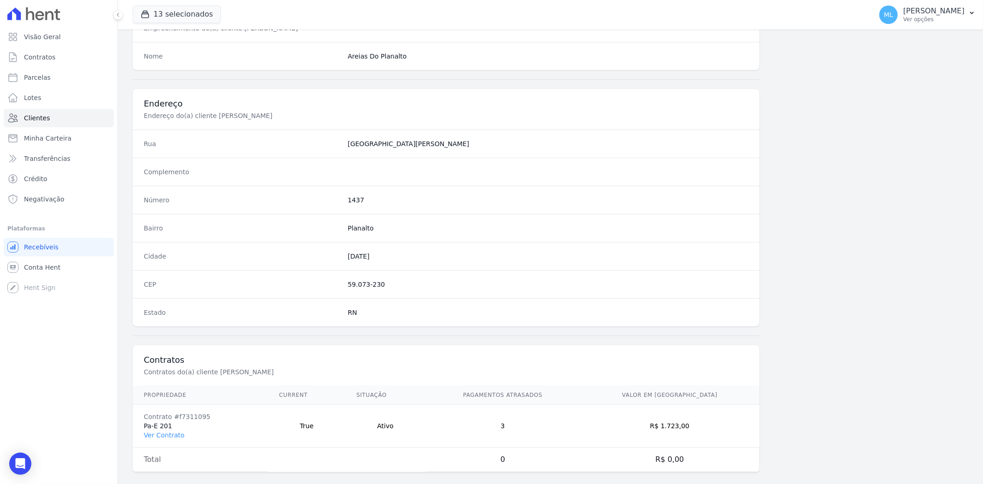
scroll to position [380, 0]
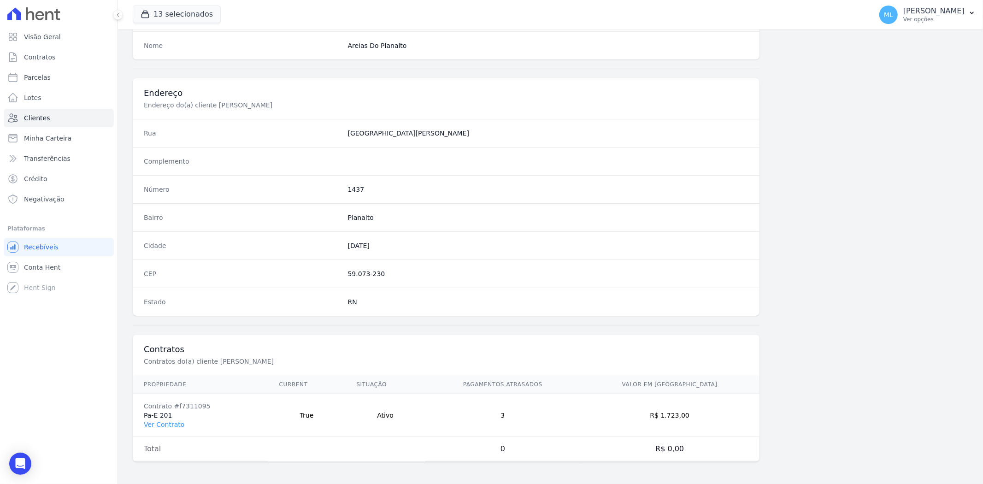
click at [168, 418] on td "Contrato #f7311095 Pa-E 201 Ver Contrato" at bounding box center [200, 415] width 135 height 43
click at [168, 422] on link "Ver Contrato" at bounding box center [164, 424] width 41 height 7
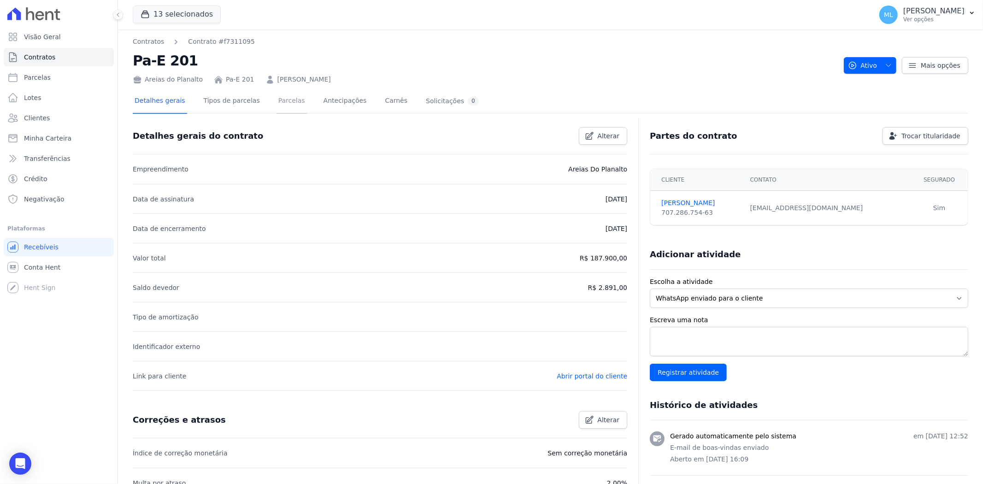
click at [276, 103] on link "Parcelas" at bounding box center [291, 101] width 30 height 24
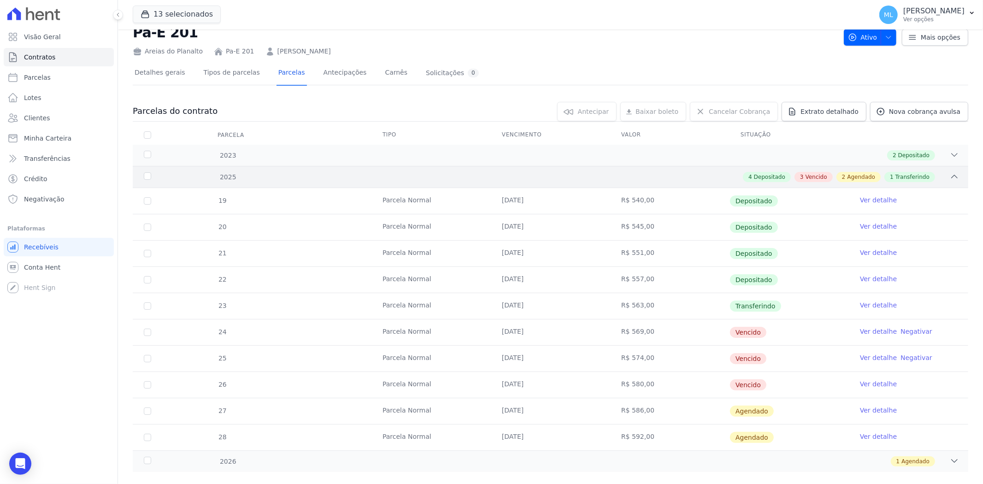
scroll to position [44, 0]
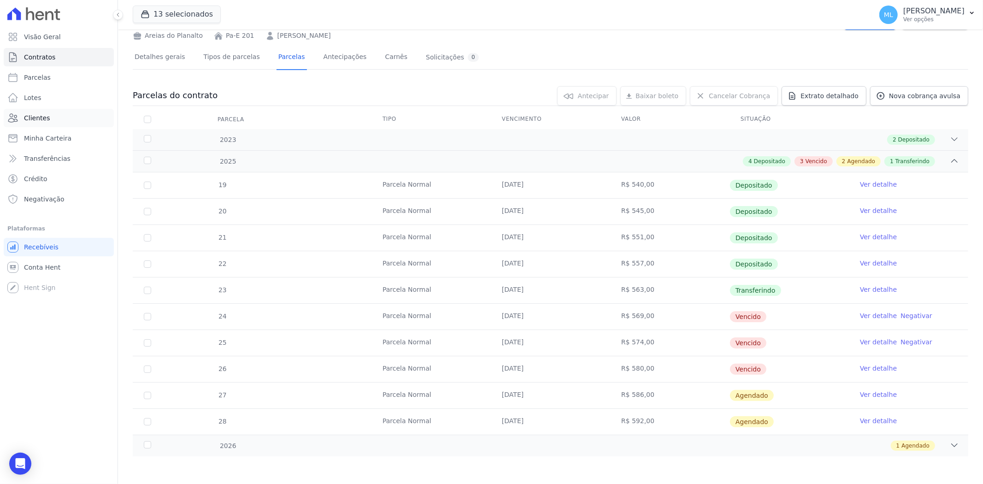
click at [55, 117] on link "Clientes" at bounding box center [59, 118] width 110 height 18
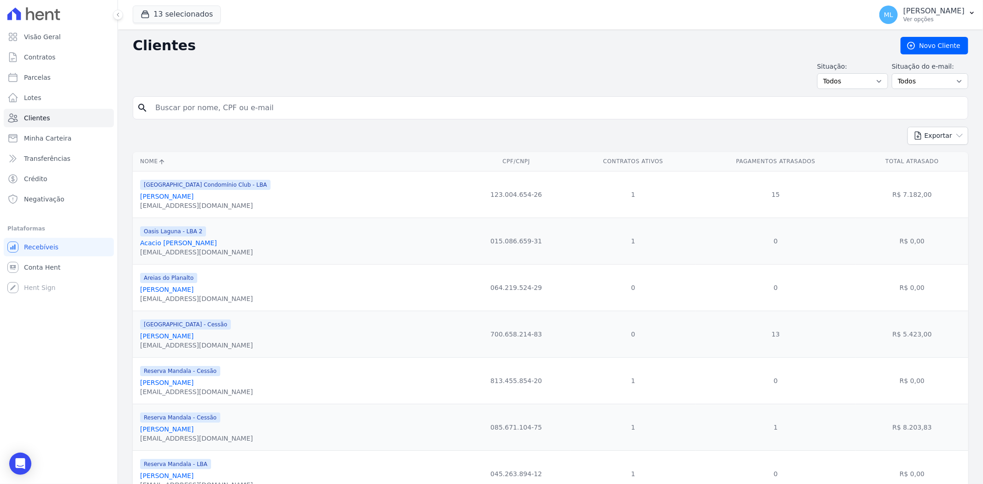
click at [226, 104] on input "search" at bounding box center [557, 108] width 814 height 18
type input "edicia mariana"
